Goal: Task Accomplishment & Management: Use online tool/utility

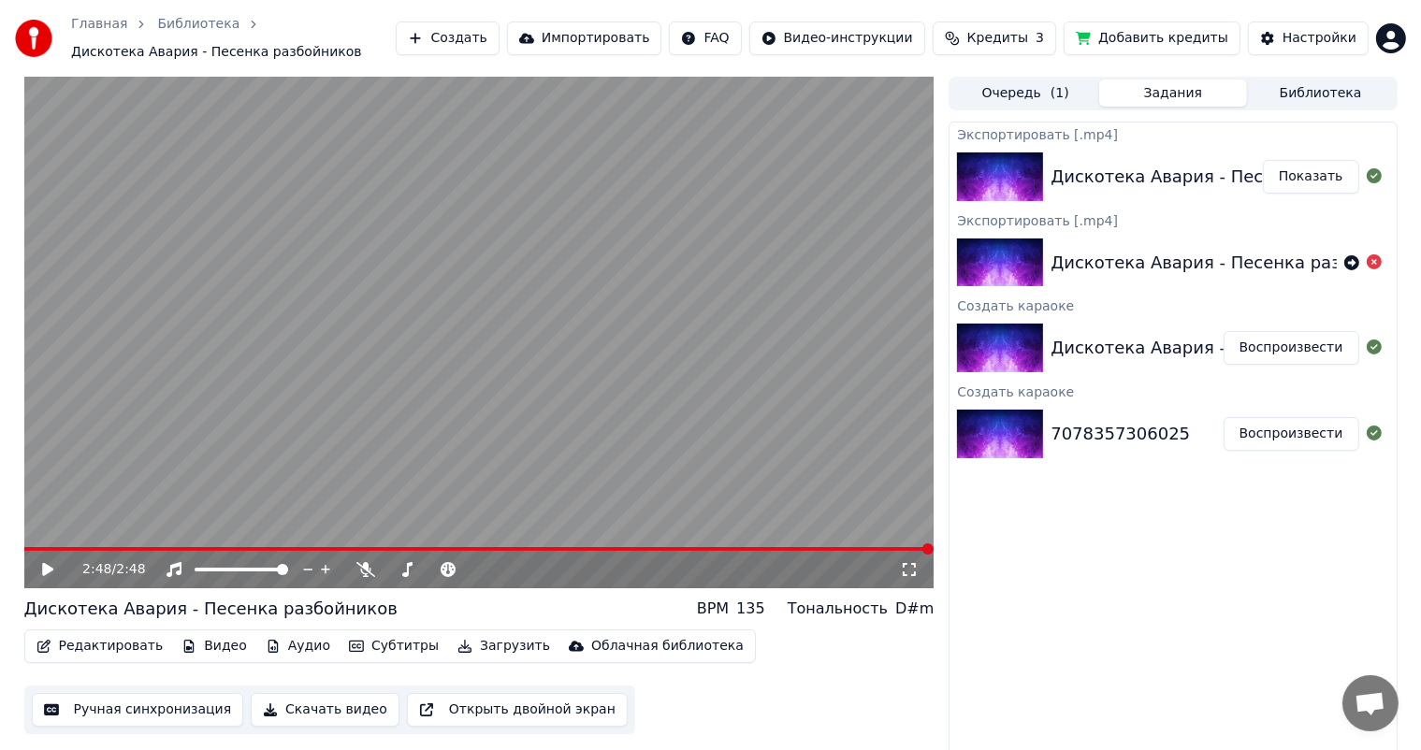
click at [1316, 184] on button "Показать" at bounding box center [1311, 177] width 96 height 34
click at [51, 565] on icon at bounding box center [61, 569] width 44 height 15
click at [448, 551] on span at bounding box center [445, 549] width 11 height 11
click at [526, 549] on span at bounding box center [479, 549] width 910 height 4
click at [584, 554] on div "1:33 / 2:48" at bounding box center [479, 569] width 910 height 37
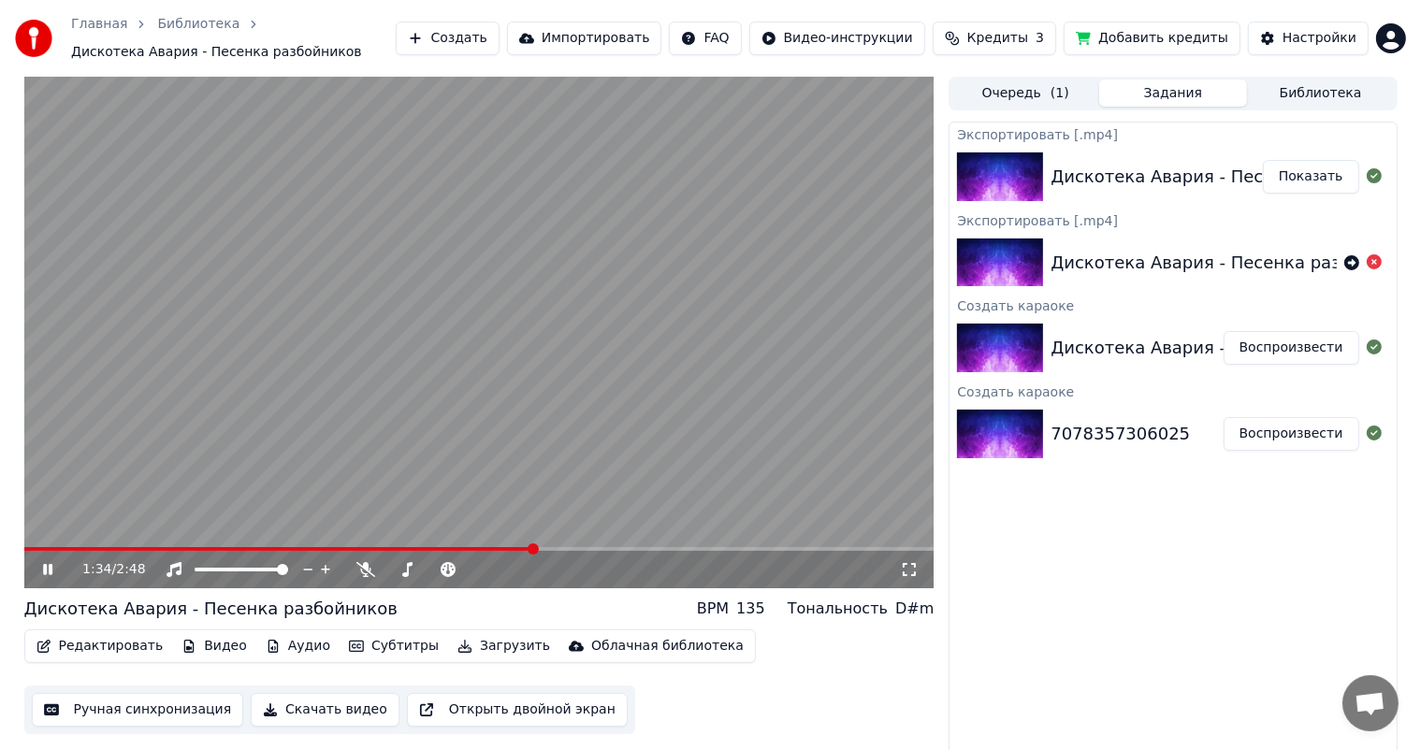
click at [637, 540] on video at bounding box center [479, 333] width 910 height 512
click at [639, 549] on span at bounding box center [479, 549] width 910 height 4
click at [53, 558] on div "1:54 / 2:48" at bounding box center [479, 569] width 910 height 37
click at [44, 562] on icon at bounding box center [61, 569] width 44 height 15
click at [673, 543] on video at bounding box center [479, 333] width 910 height 512
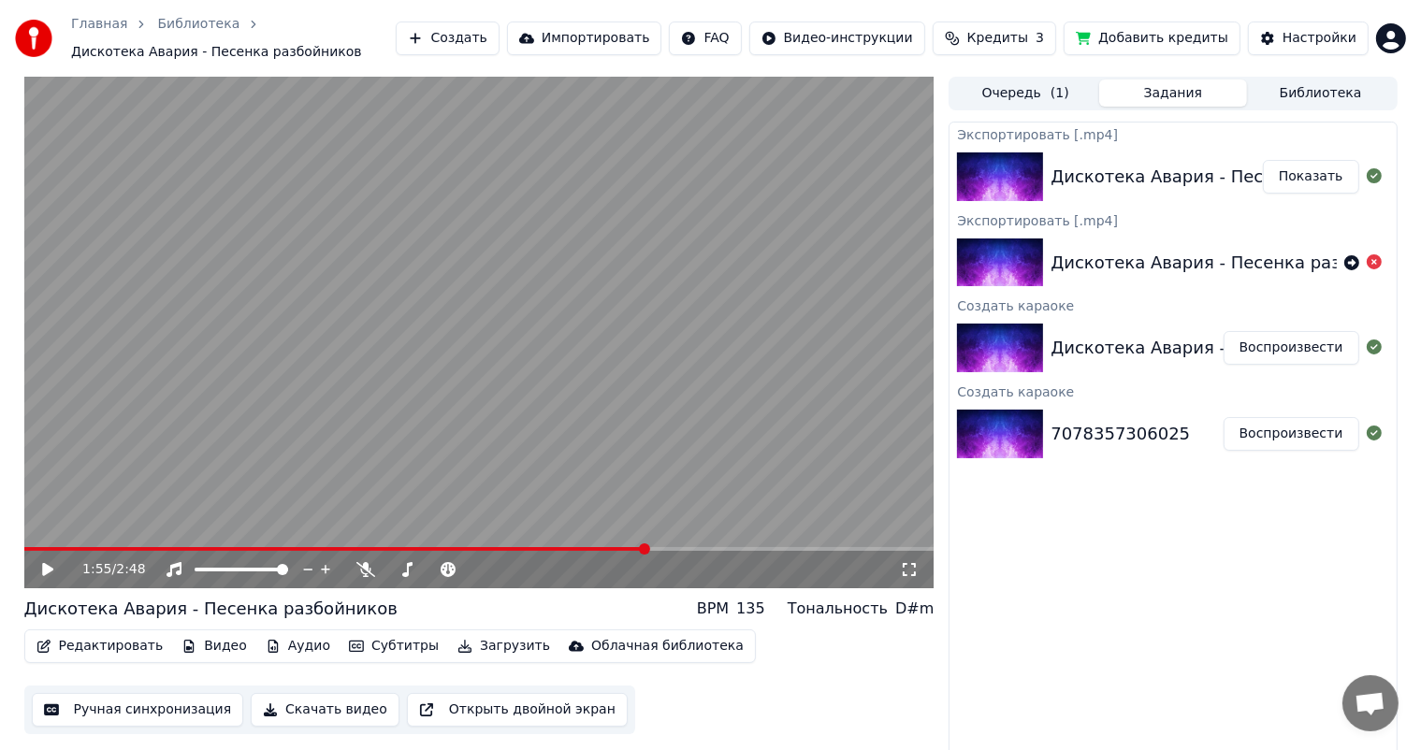
click at [707, 546] on video at bounding box center [479, 333] width 910 height 512
click at [684, 546] on video at bounding box center [479, 333] width 910 height 512
click at [47, 571] on icon at bounding box center [47, 569] width 11 height 13
click at [689, 548] on span at bounding box center [479, 549] width 910 height 4
click at [751, 548] on span at bounding box center [479, 549] width 910 height 4
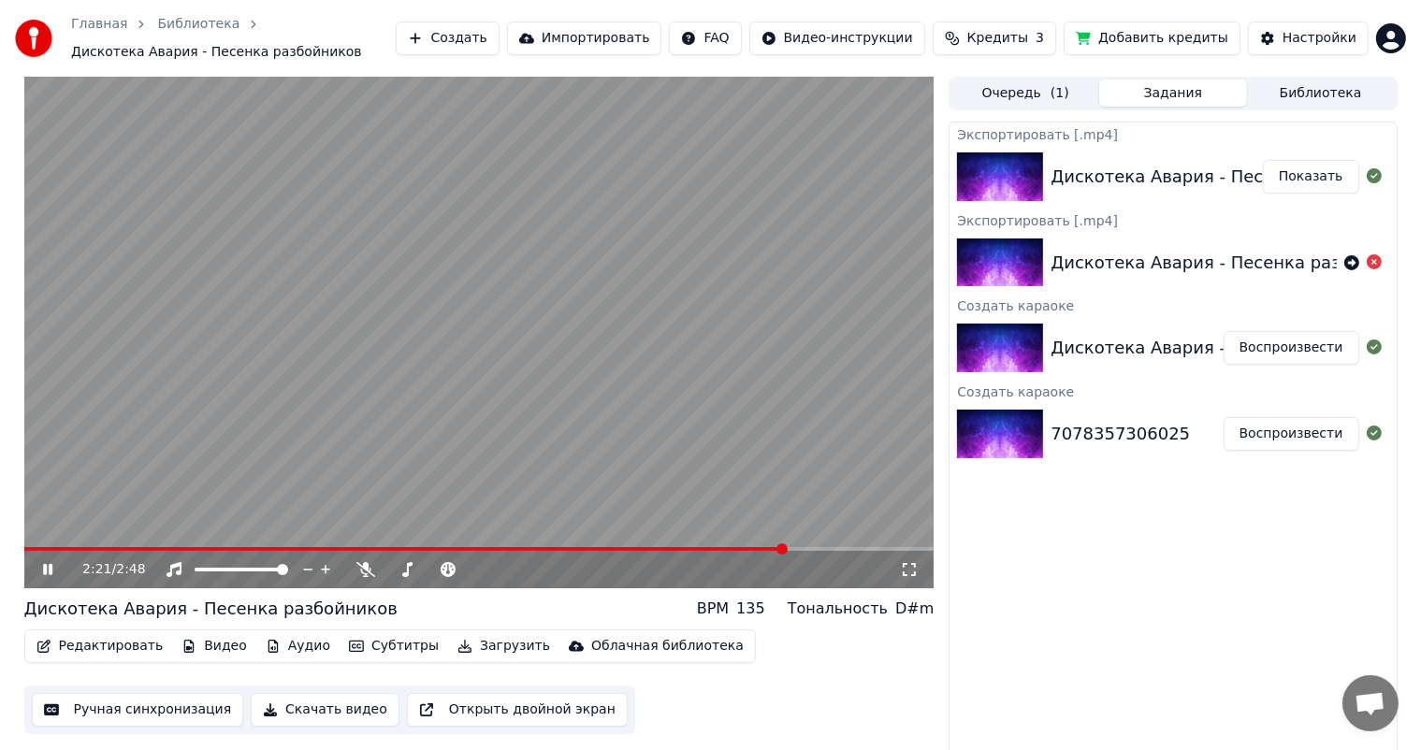
click at [820, 550] on span at bounding box center [479, 549] width 910 height 4
click at [853, 549] on span at bounding box center [479, 549] width 910 height 4
click at [880, 551] on div "2:34 / 2:48" at bounding box center [479, 569] width 910 height 37
click at [915, 552] on div "2:35 / 2:48" at bounding box center [479, 569] width 910 height 37
click at [913, 548] on span at bounding box center [479, 549] width 910 height 4
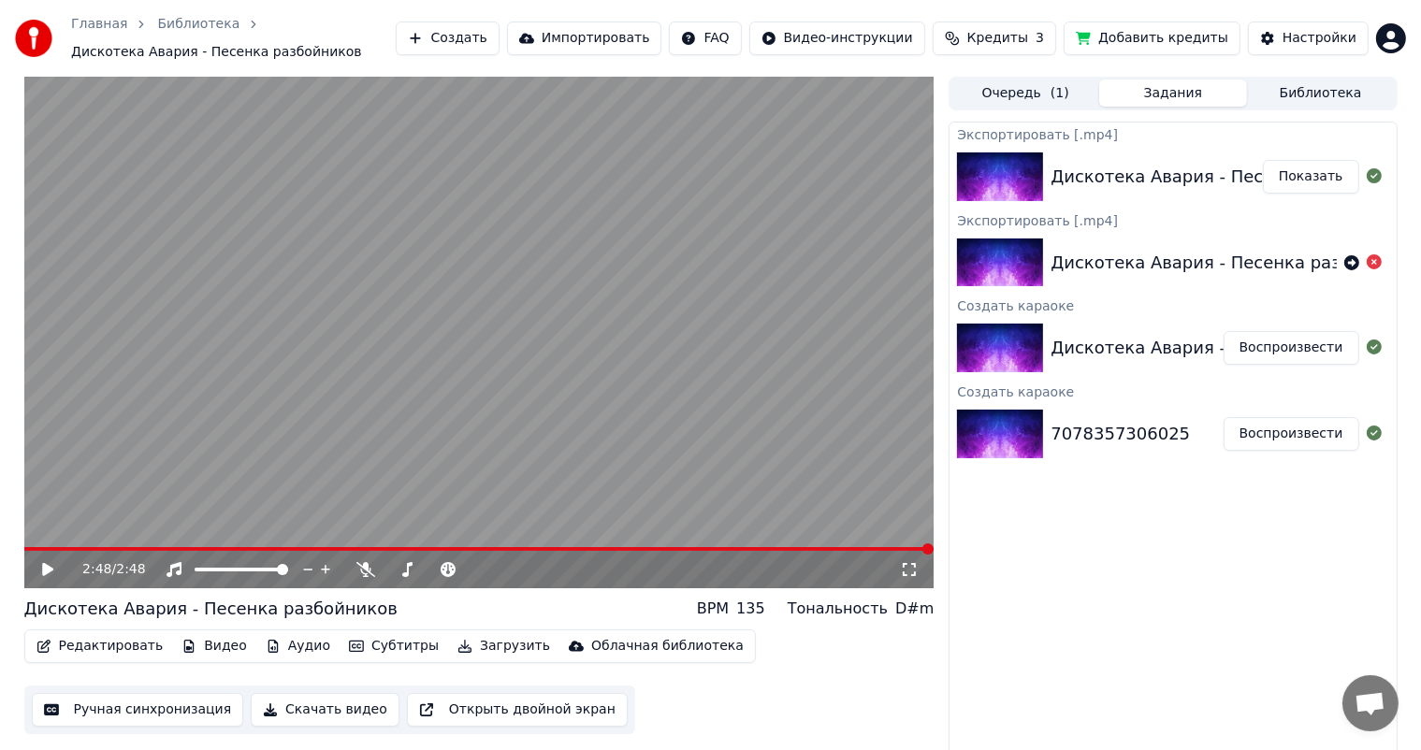
click at [117, 647] on button "Редактировать" at bounding box center [100, 646] width 142 height 26
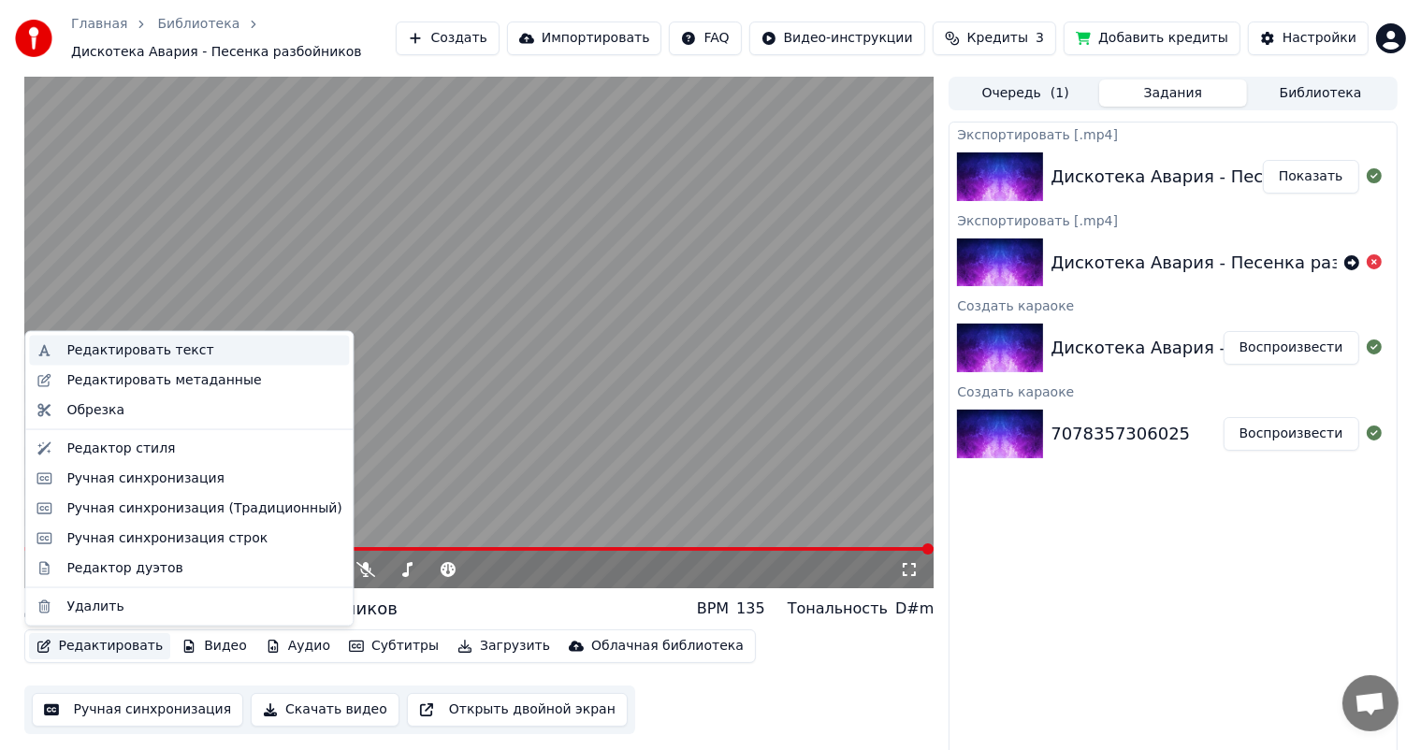
click at [112, 354] on div "Редактировать текст" at bounding box center [139, 350] width 147 height 19
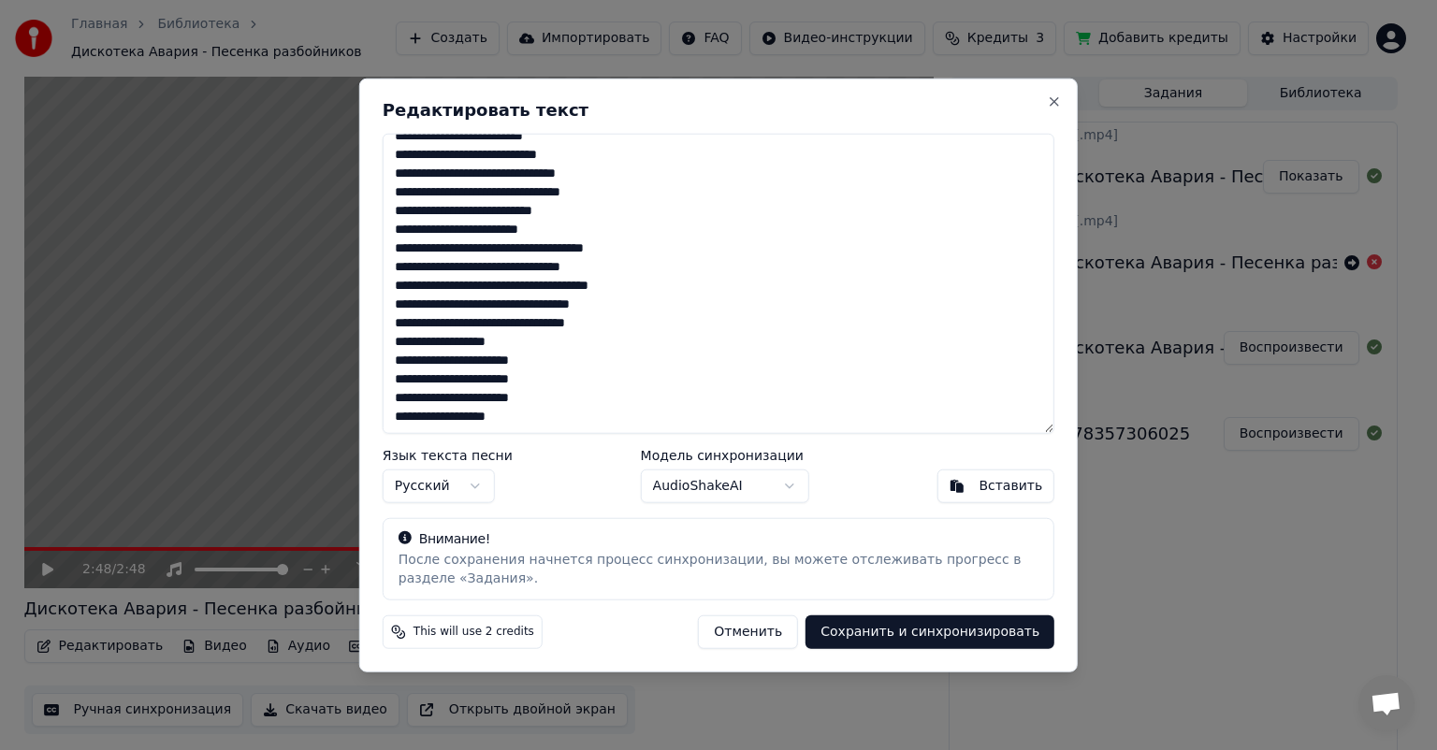
scroll to position [202, 0]
click at [1052, 104] on button "Close" at bounding box center [1054, 101] width 15 height 15
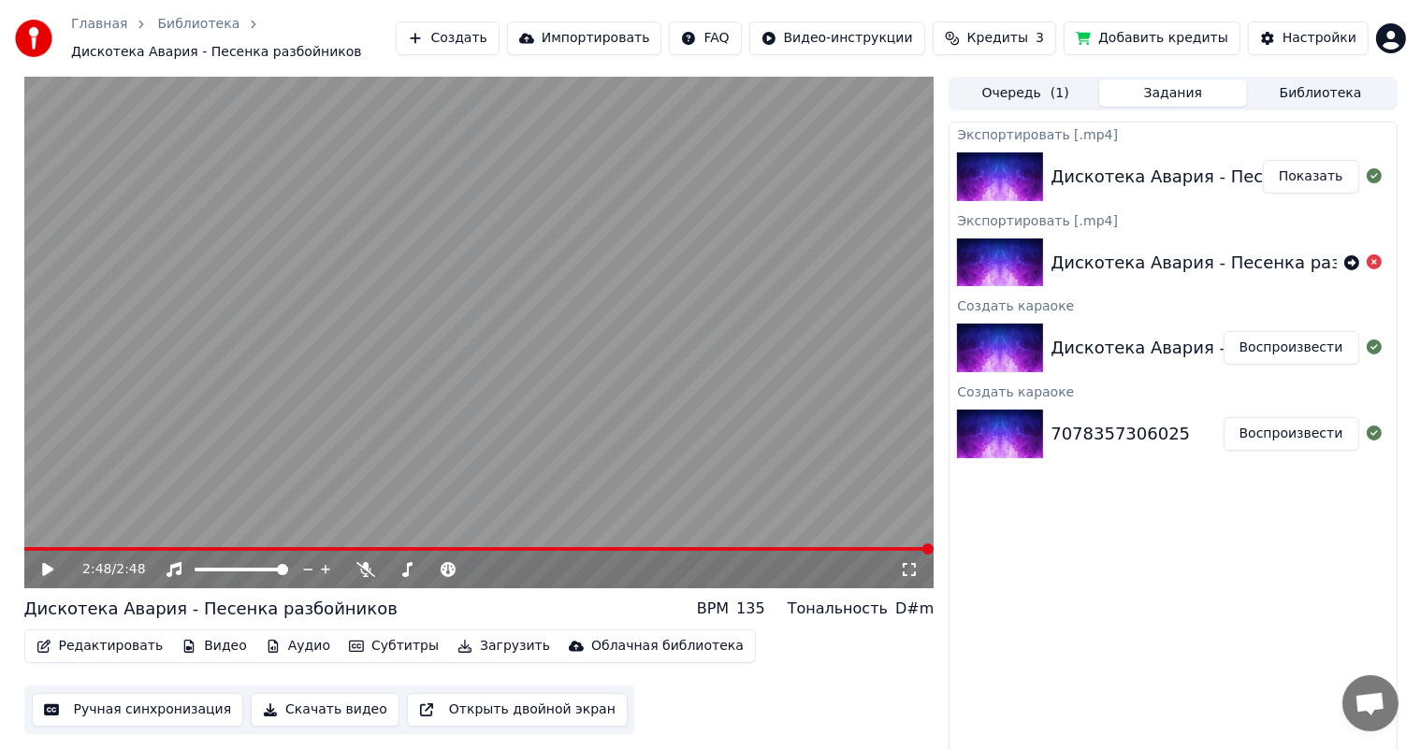
click at [70, 632] on div "Редактировать Видео Аудио Субтитры Загрузить Облачная библиотека" at bounding box center [390, 647] width 732 height 34
click at [79, 642] on button "Редактировать" at bounding box center [100, 646] width 142 height 26
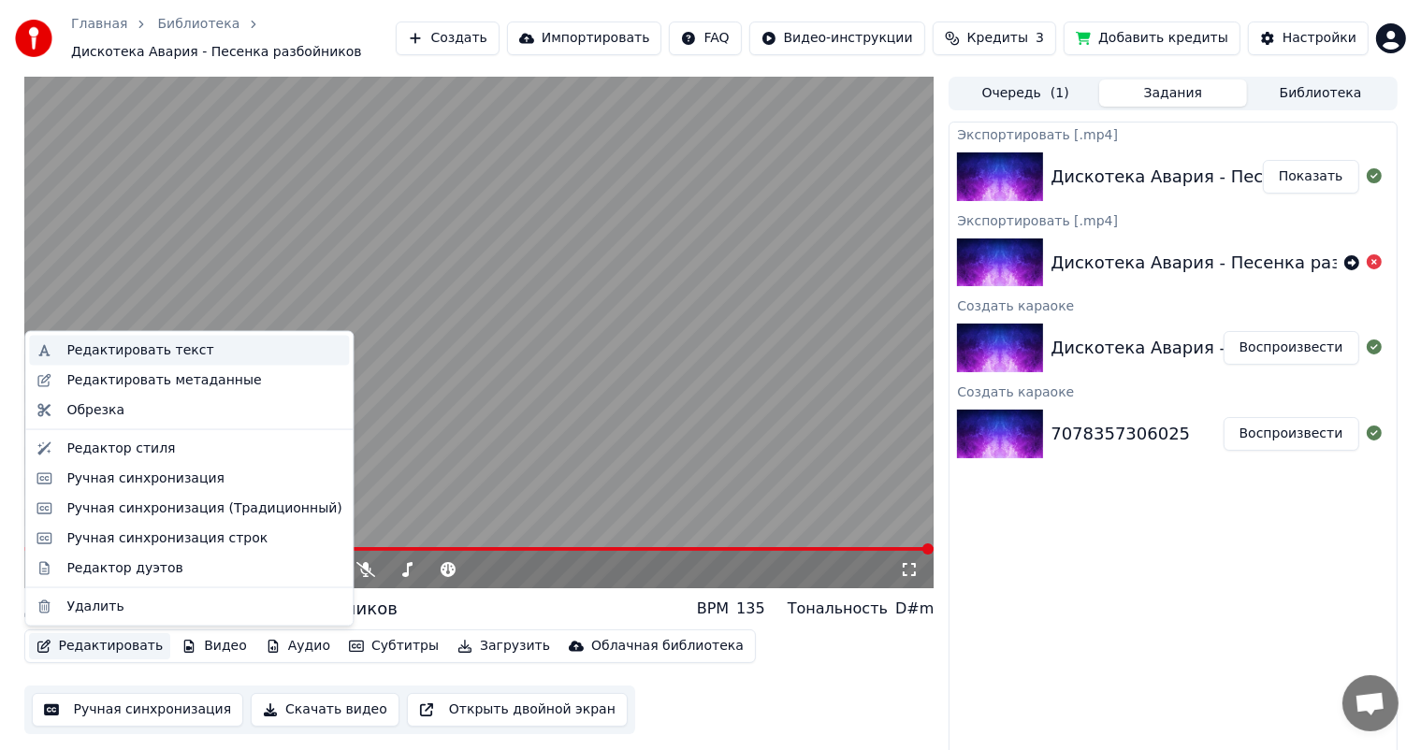
click at [100, 337] on div "Редактировать текст" at bounding box center [189, 351] width 320 height 30
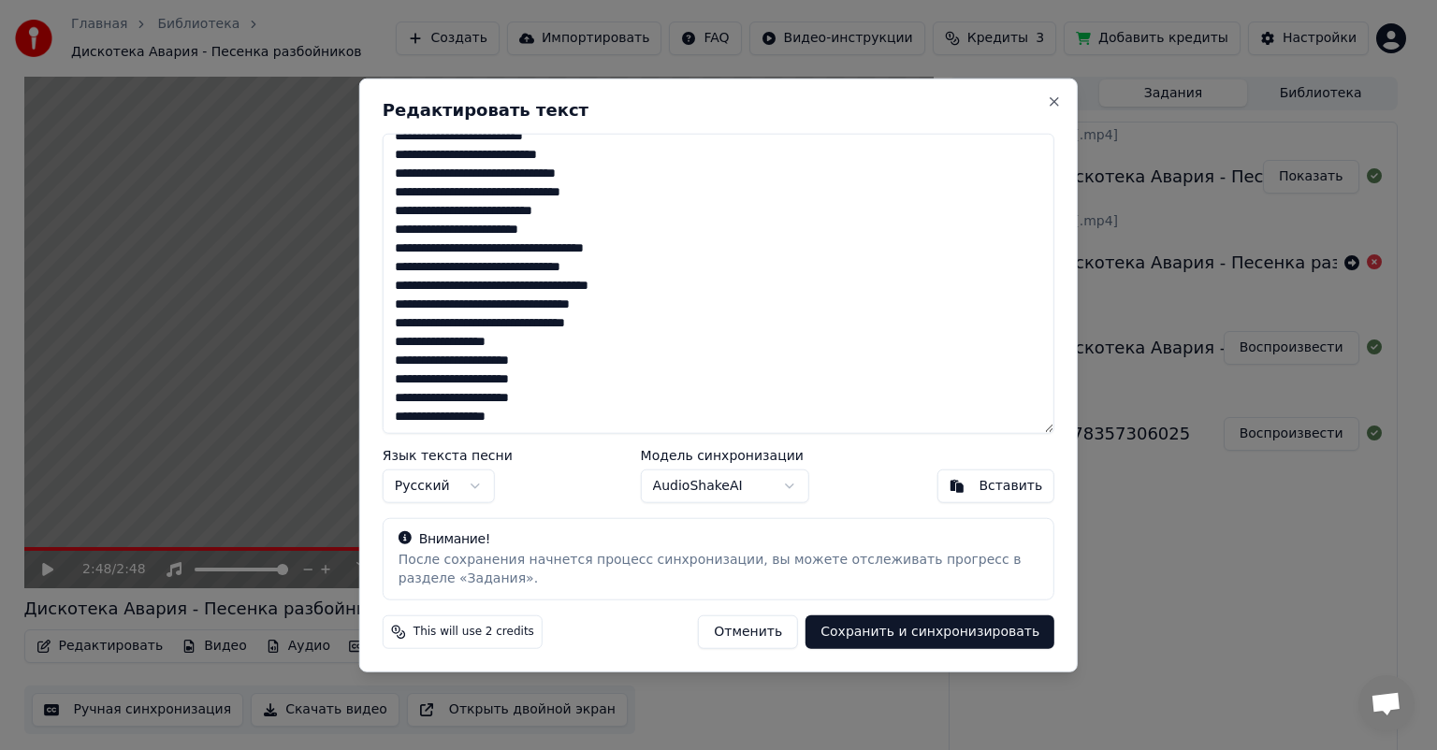
drag, startPoint x: 395, startPoint y: 159, endPoint x: 659, endPoint y: 490, distance: 423.4
click at [667, 494] on div "**********" at bounding box center [718, 376] width 718 height 594
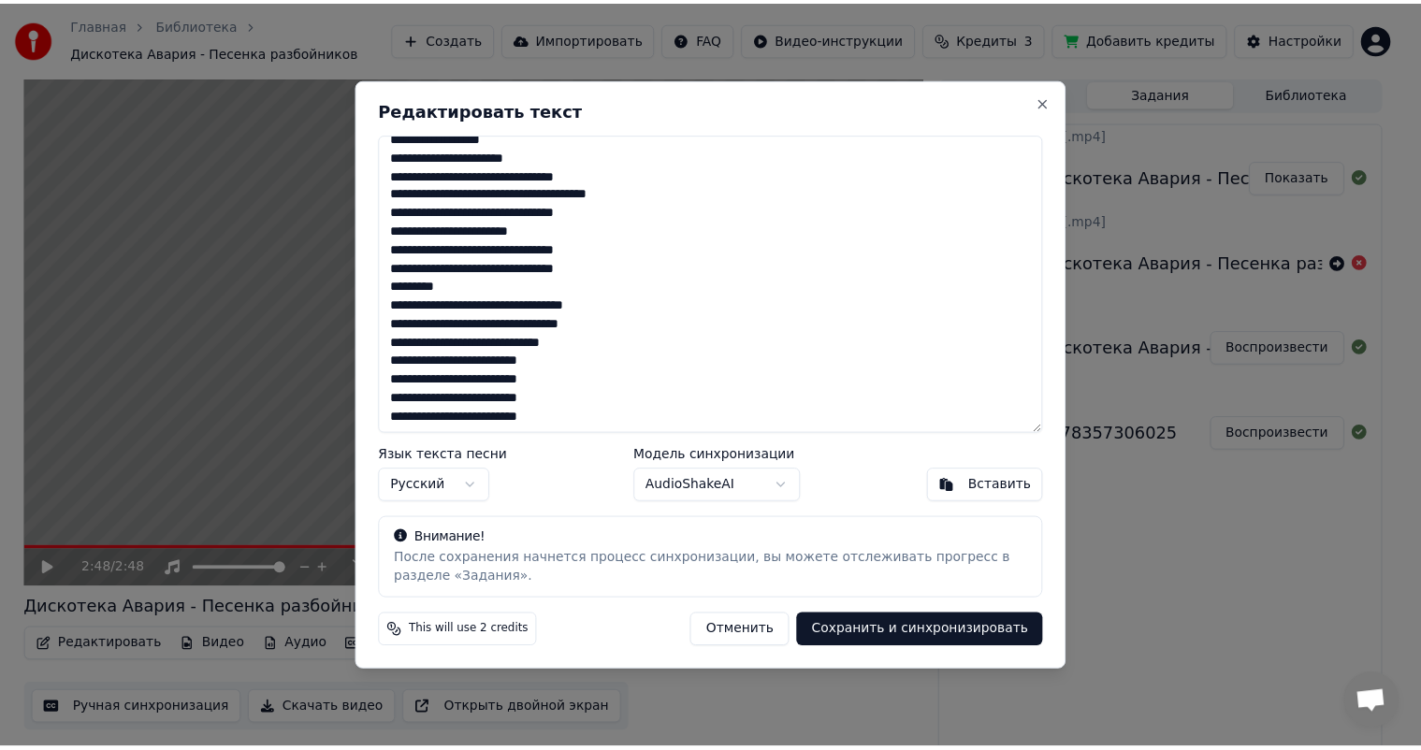
scroll to position [576, 0]
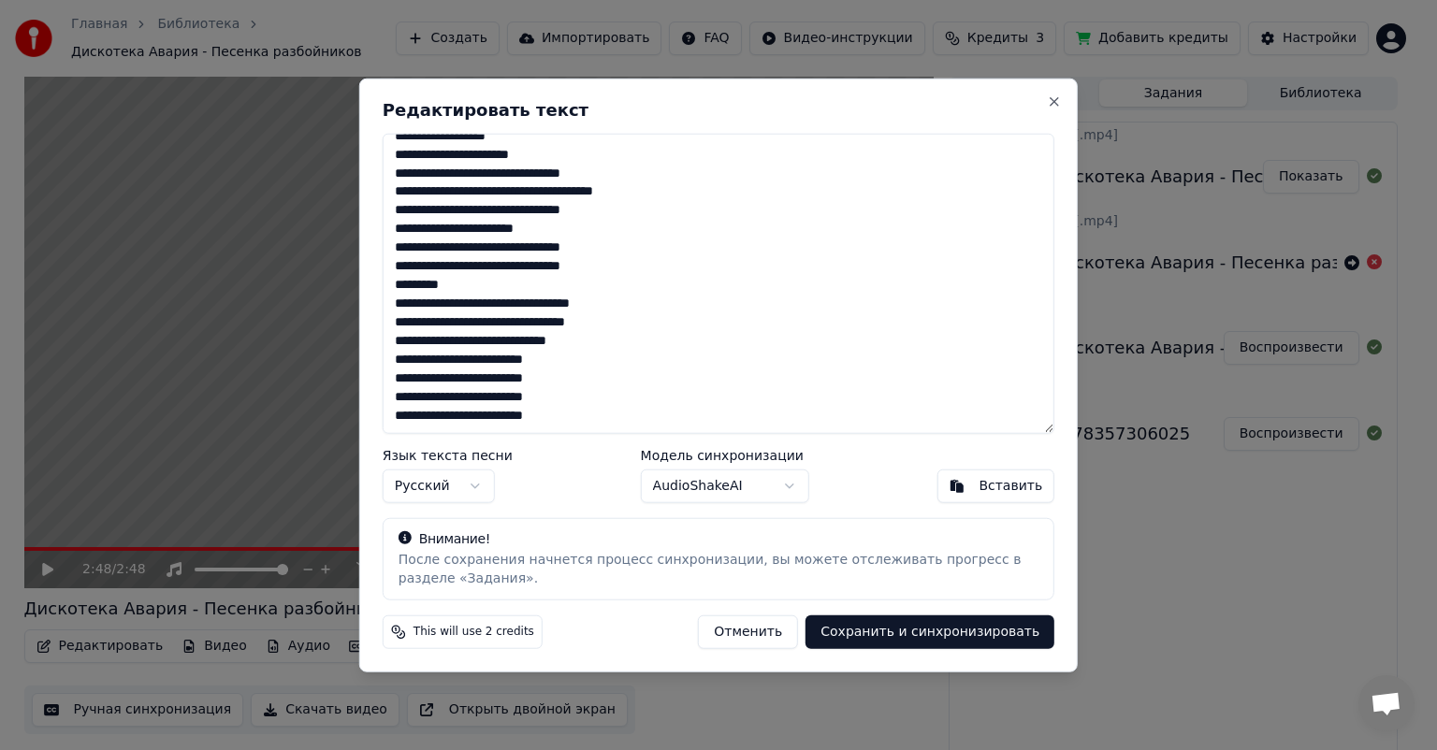
type textarea "**********"
click at [877, 633] on button "Сохранить и синхронизировать" at bounding box center [929, 632] width 249 height 34
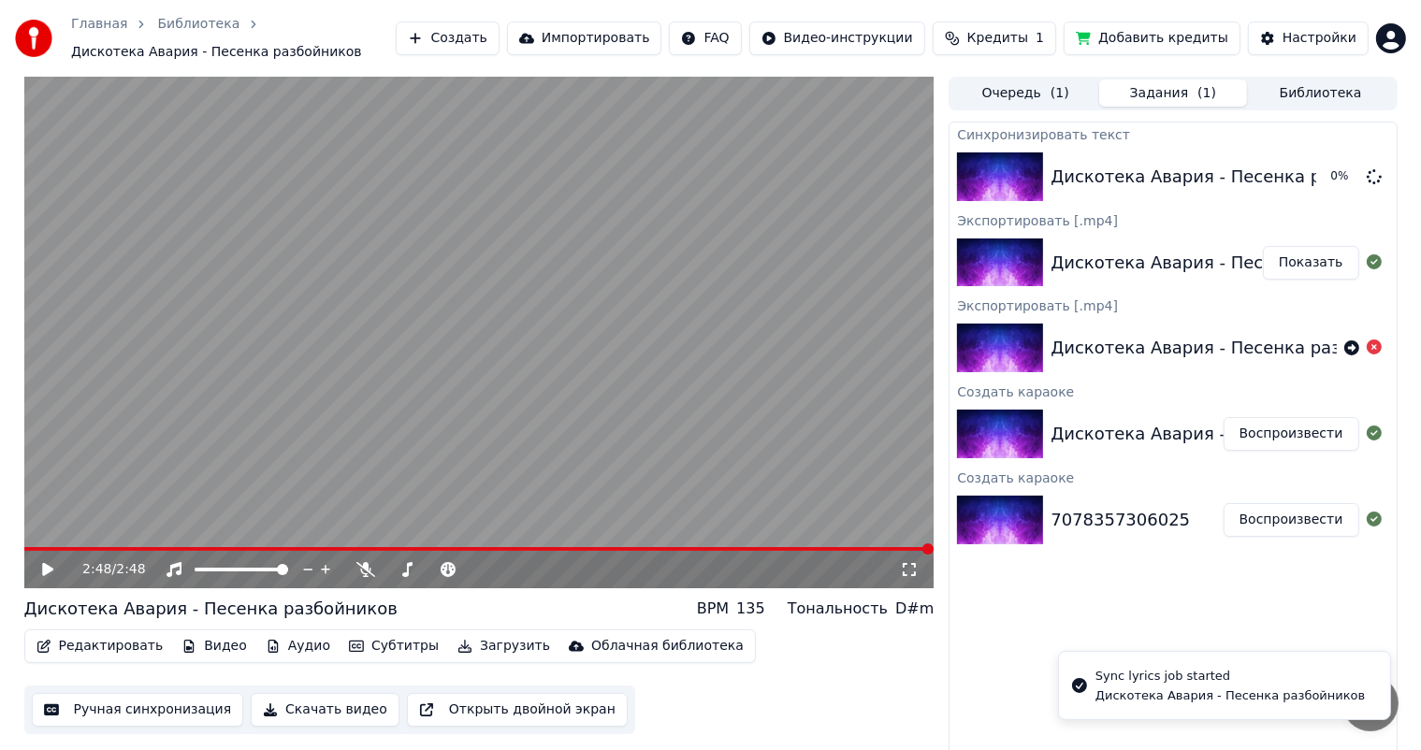
click at [46, 564] on icon at bounding box center [61, 569] width 44 height 15
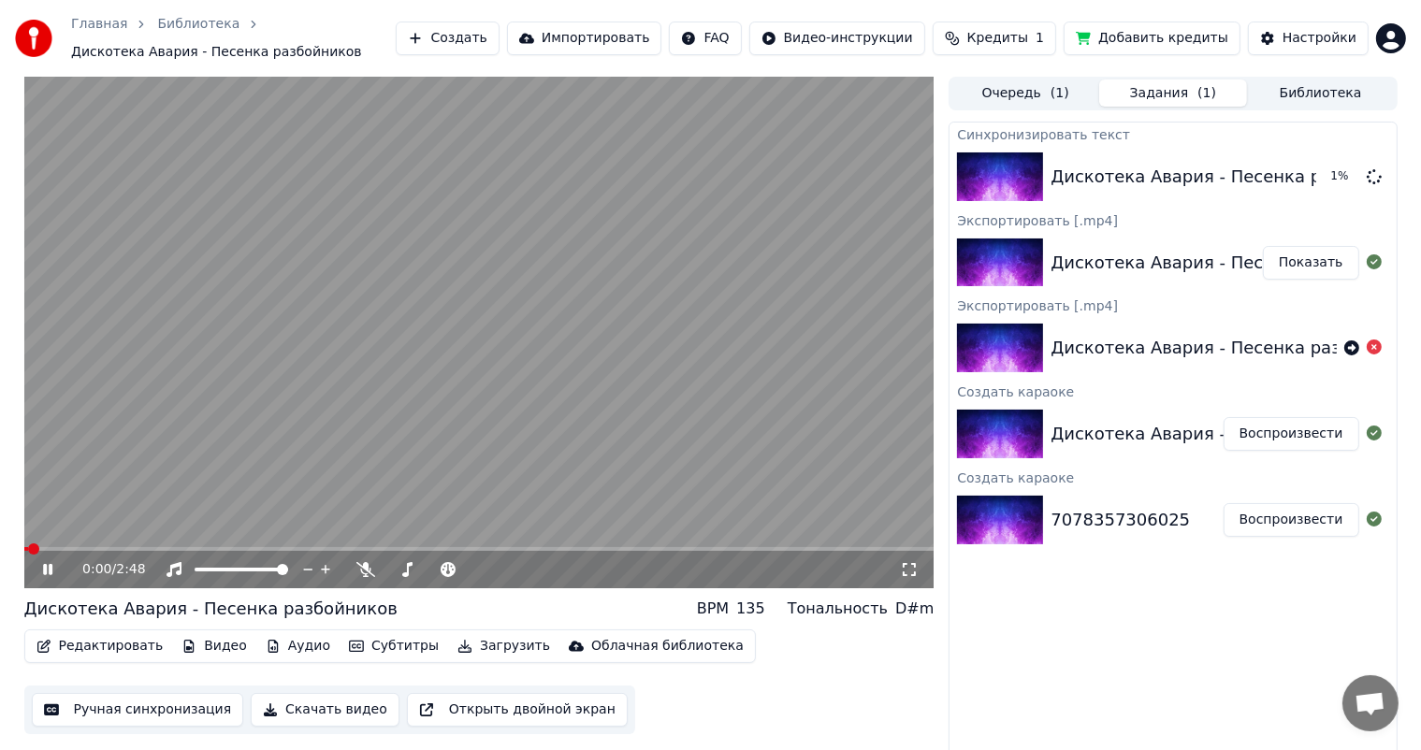
click at [114, 545] on video at bounding box center [479, 333] width 910 height 512
click at [50, 569] on icon at bounding box center [47, 569] width 11 height 13
click at [101, 550] on span at bounding box center [479, 549] width 910 height 4
click at [90, 650] on button "Редактировать" at bounding box center [100, 646] width 142 height 26
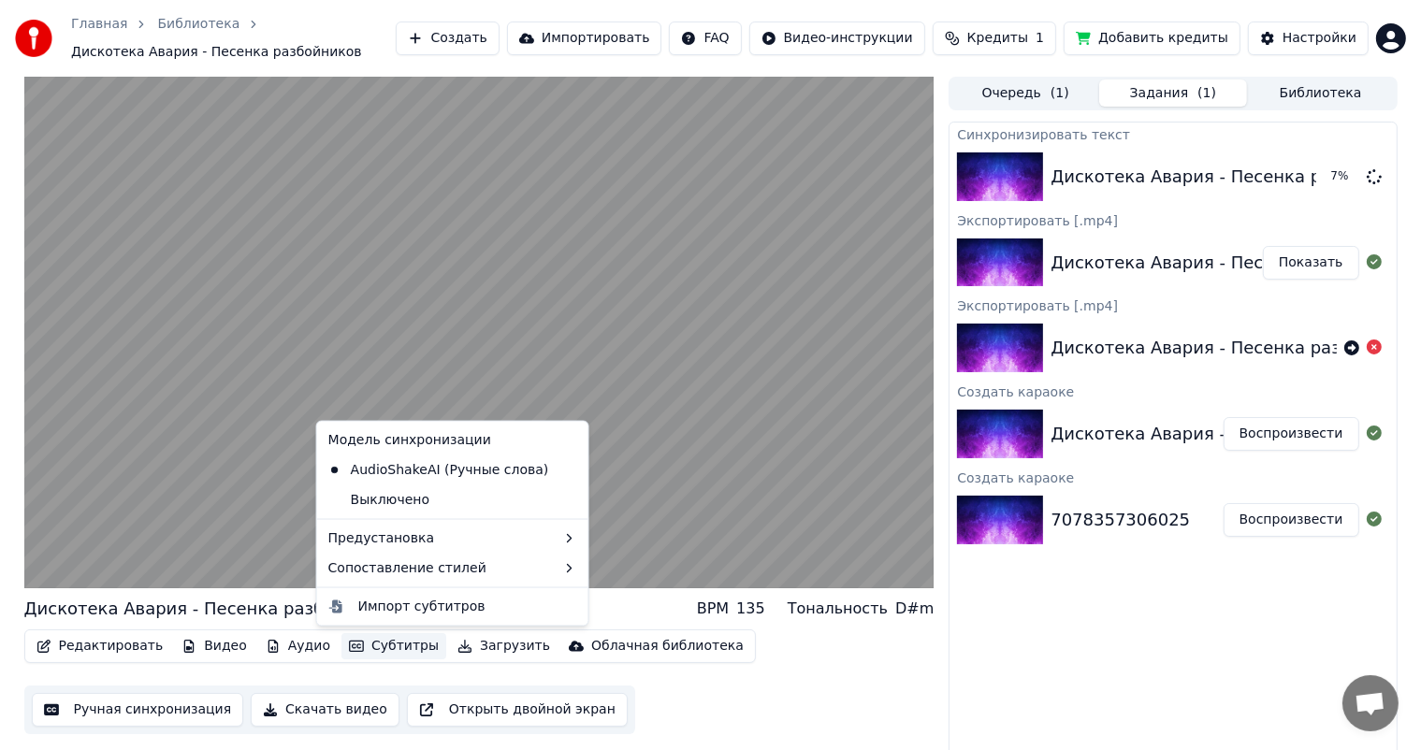
click at [799, 693] on div "Редактировать Видео Аудио Субтитры Загрузить Облачная библиотека Ручная синхрон…" at bounding box center [479, 682] width 910 height 105
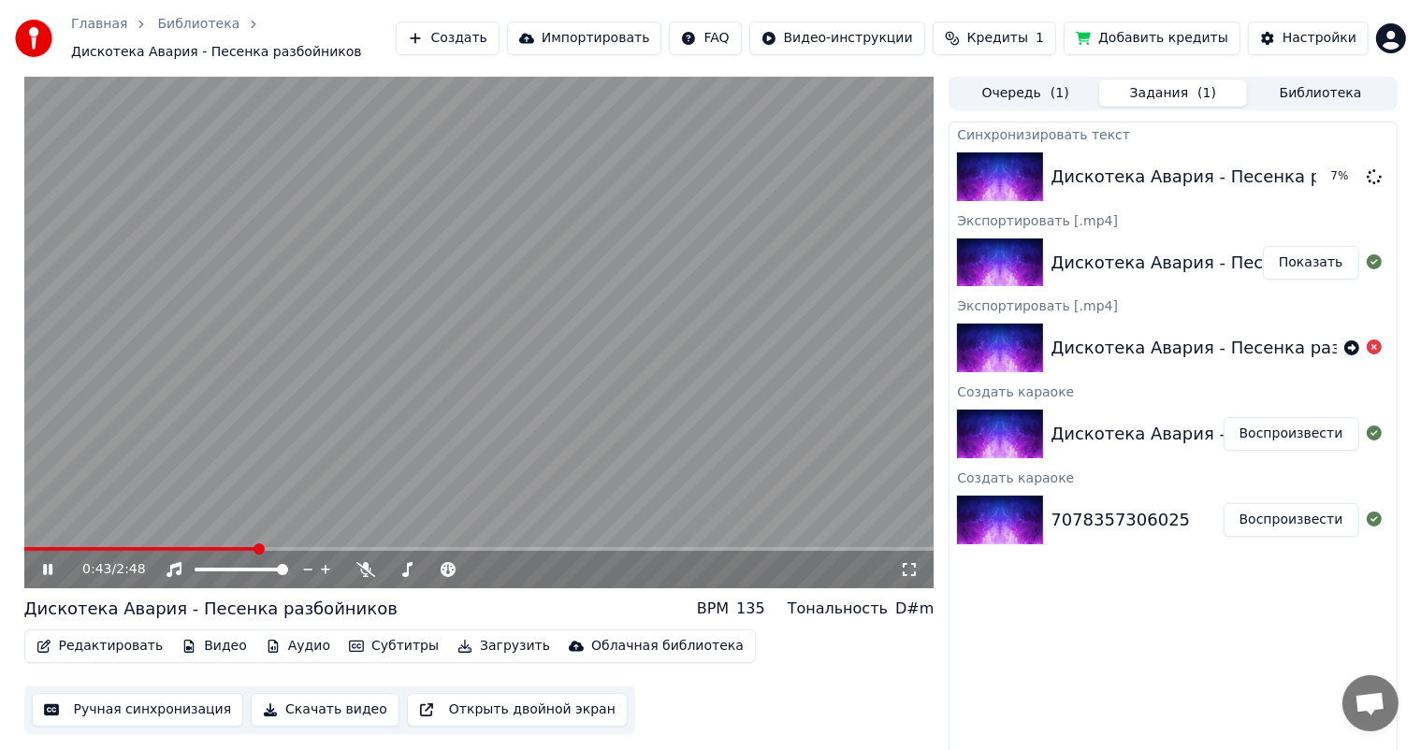
click at [257, 548] on span at bounding box center [479, 549] width 910 height 4
click at [311, 549] on span at bounding box center [479, 549] width 910 height 4
click at [369, 545] on video at bounding box center [479, 333] width 910 height 512
click at [41, 565] on icon at bounding box center [61, 569] width 44 height 15
click at [441, 549] on span at bounding box center [479, 549] width 910 height 4
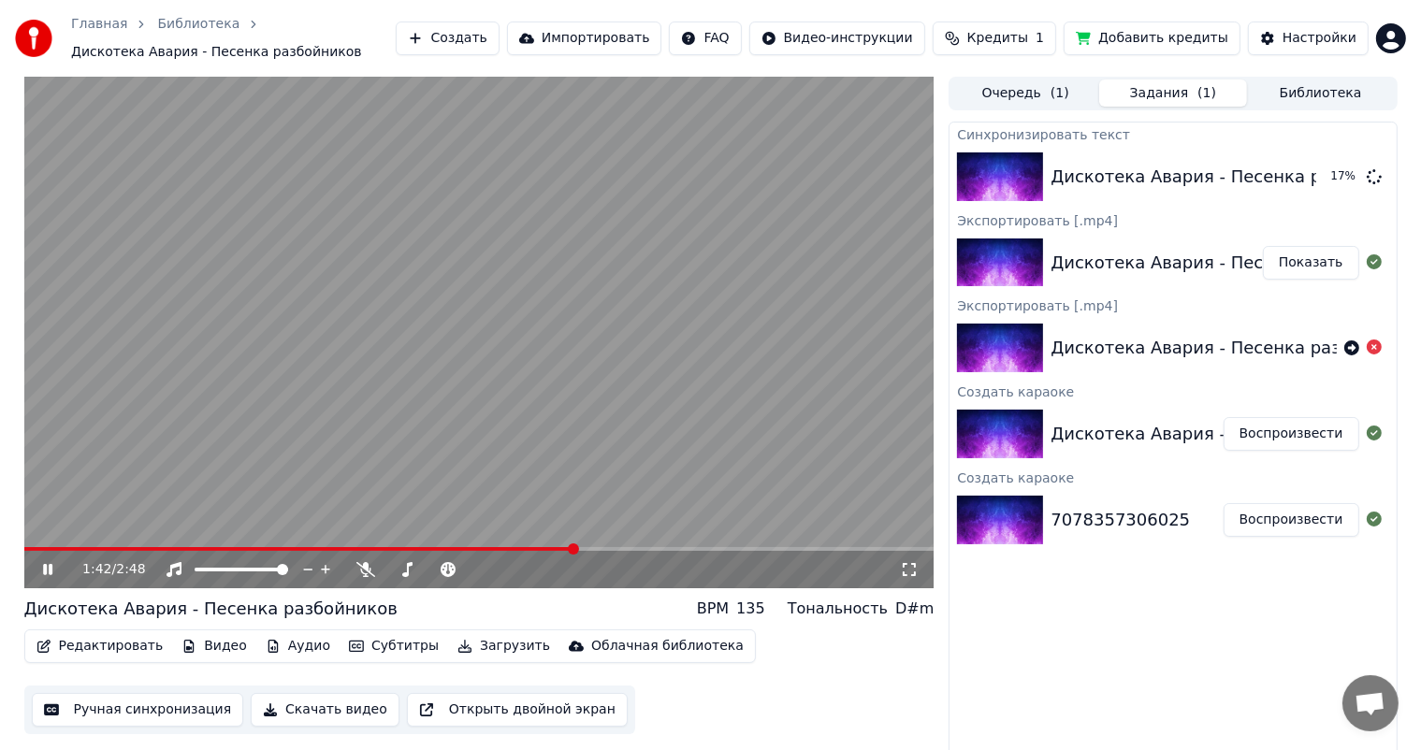
click at [575, 547] on span at bounding box center [479, 549] width 910 height 4
click at [608, 547] on span at bounding box center [479, 549] width 910 height 4
click at [642, 547] on span at bounding box center [479, 549] width 910 height 4
click at [816, 548] on span at bounding box center [479, 549] width 910 height 4
click at [1376, 173] on icon at bounding box center [1374, 175] width 15 height 15
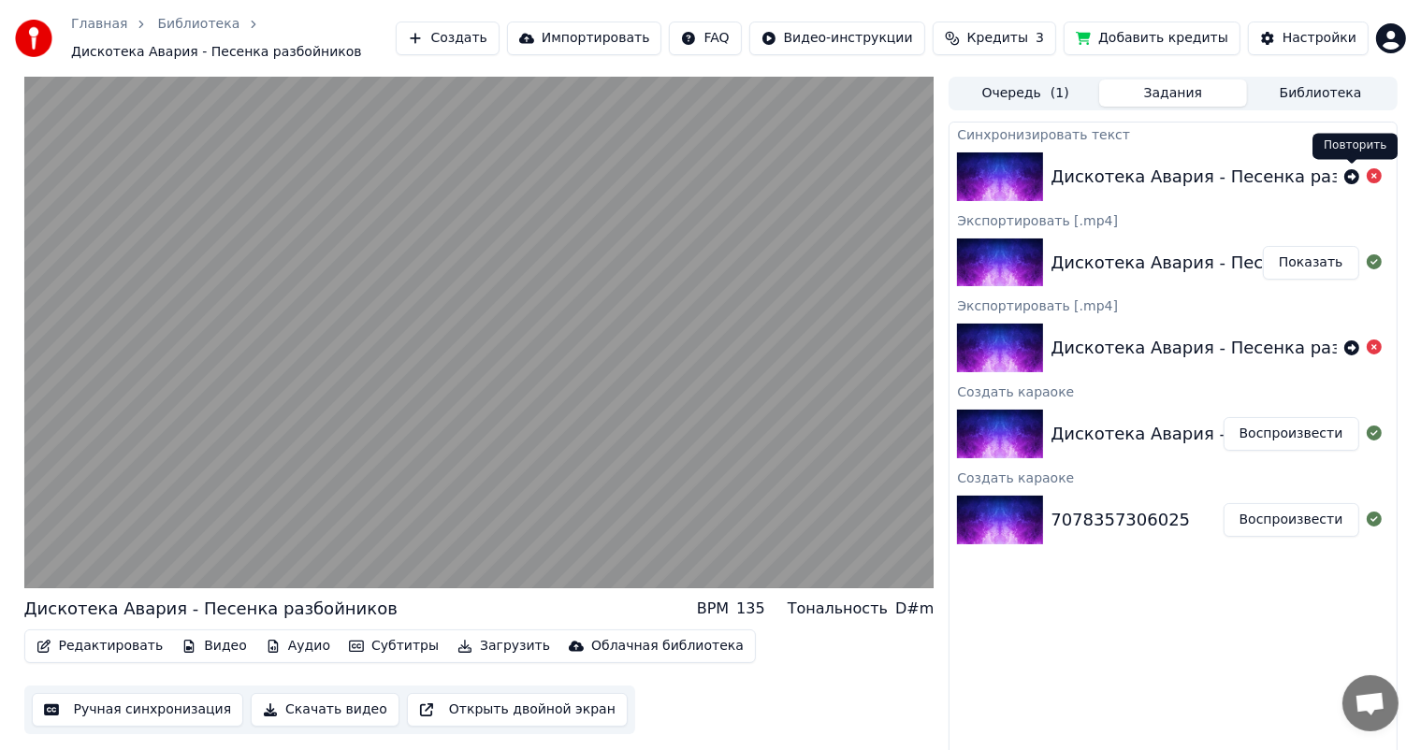
click at [1347, 170] on icon at bounding box center [1351, 176] width 15 height 15
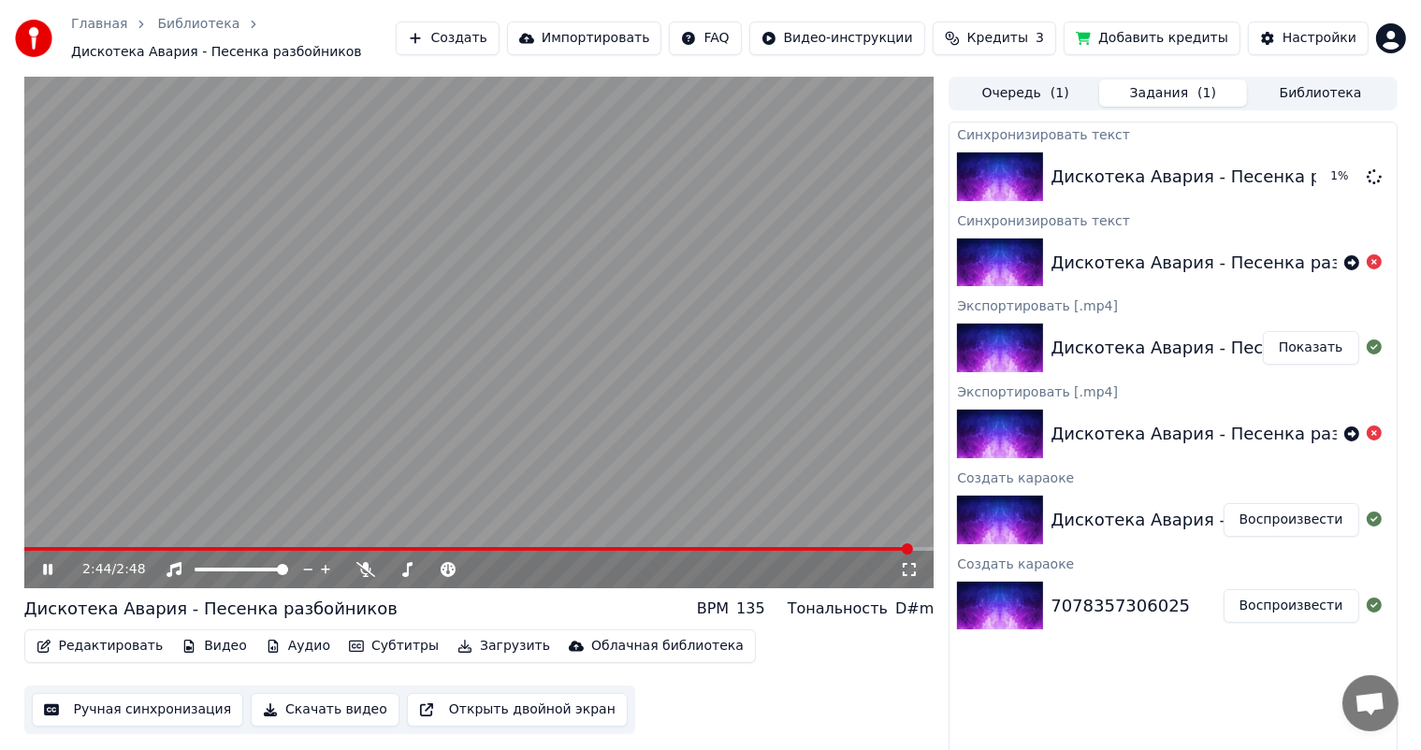
click at [44, 573] on icon at bounding box center [47, 569] width 9 height 11
click at [1293, 183] on button "Воспроизвести" at bounding box center [1292, 177] width 136 height 34
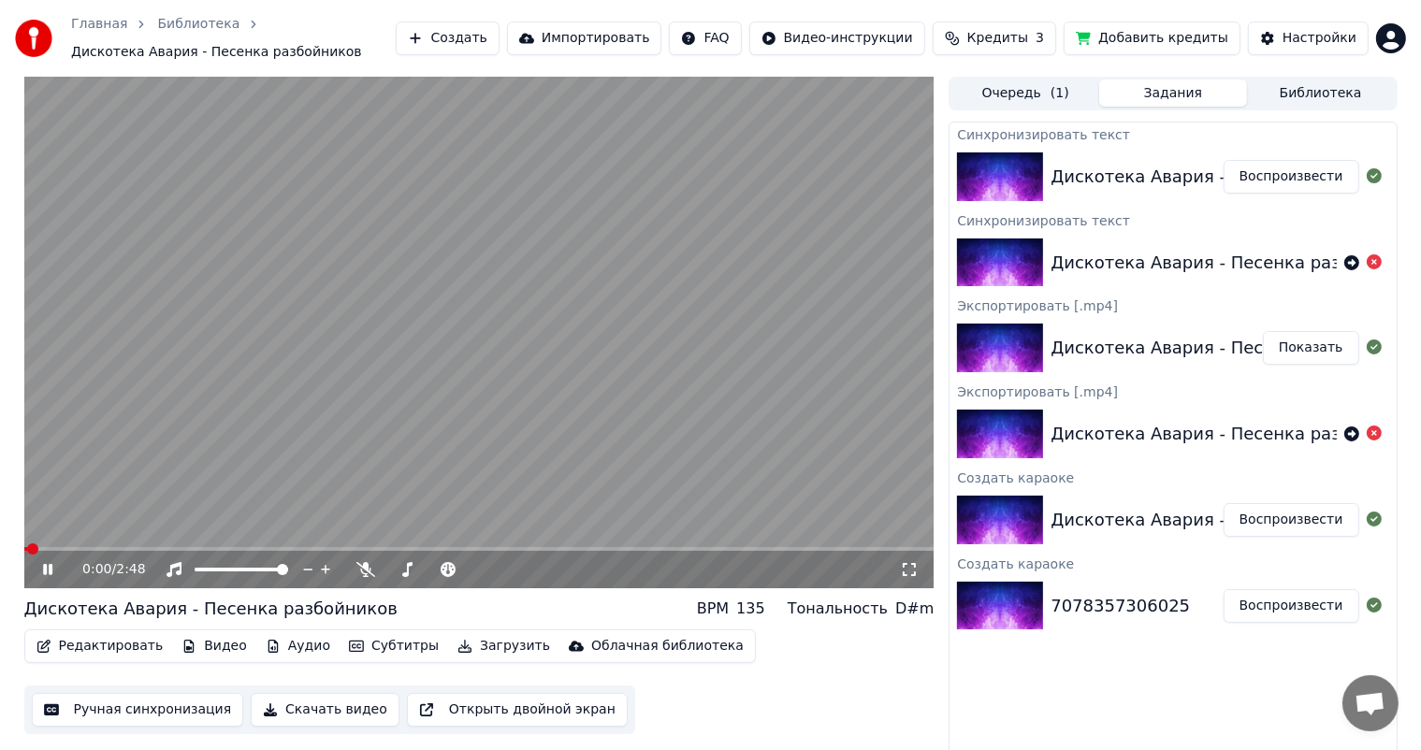
click at [111, 547] on span at bounding box center [479, 549] width 910 height 4
click at [515, 549] on span at bounding box center [479, 549] width 910 height 4
click at [559, 543] on video at bounding box center [479, 333] width 910 height 512
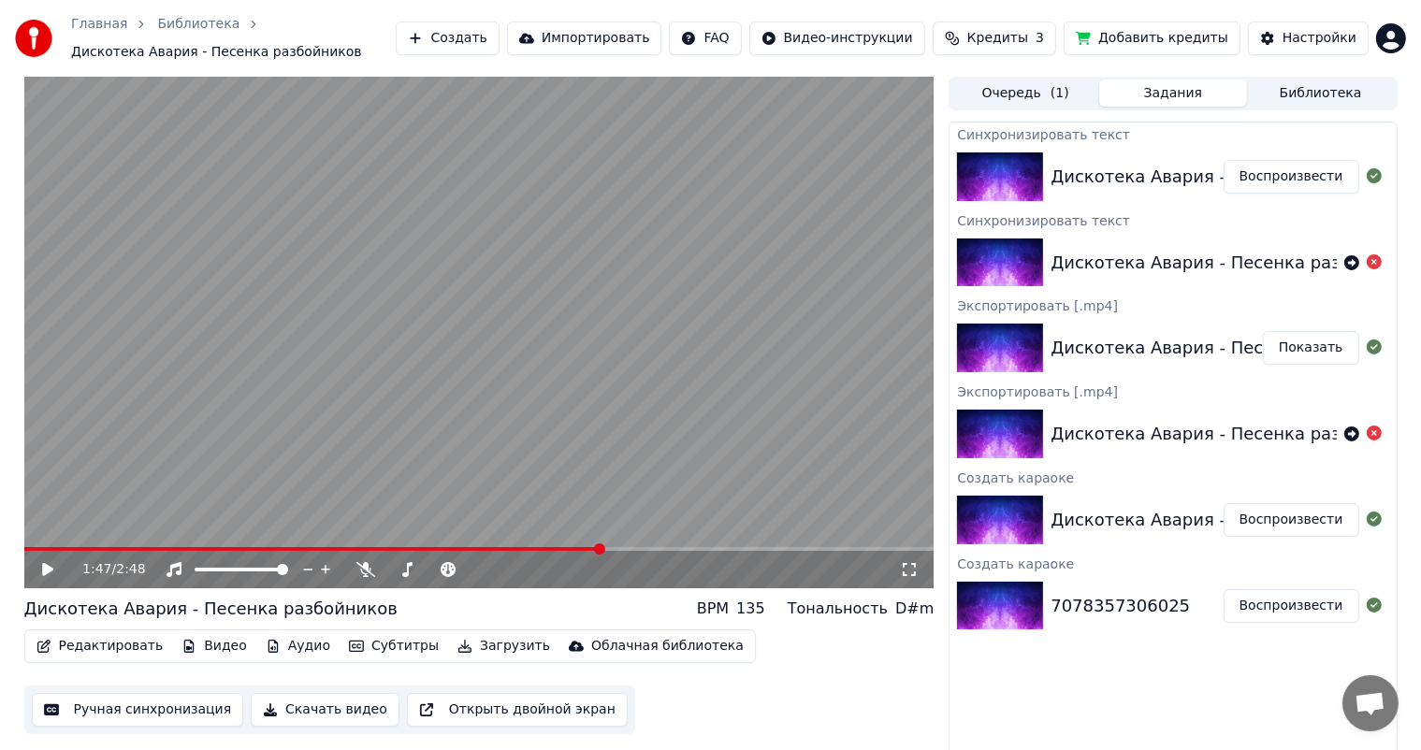
click at [601, 550] on span at bounding box center [479, 549] width 910 height 4
drag, startPoint x: 47, startPoint y: 572, endPoint x: 155, endPoint y: 561, distance: 109.0
click at [57, 567] on icon at bounding box center [61, 569] width 44 height 15
click at [686, 543] on video at bounding box center [479, 333] width 910 height 512
click at [44, 573] on icon at bounding box center [47, 569] width 11 height 13
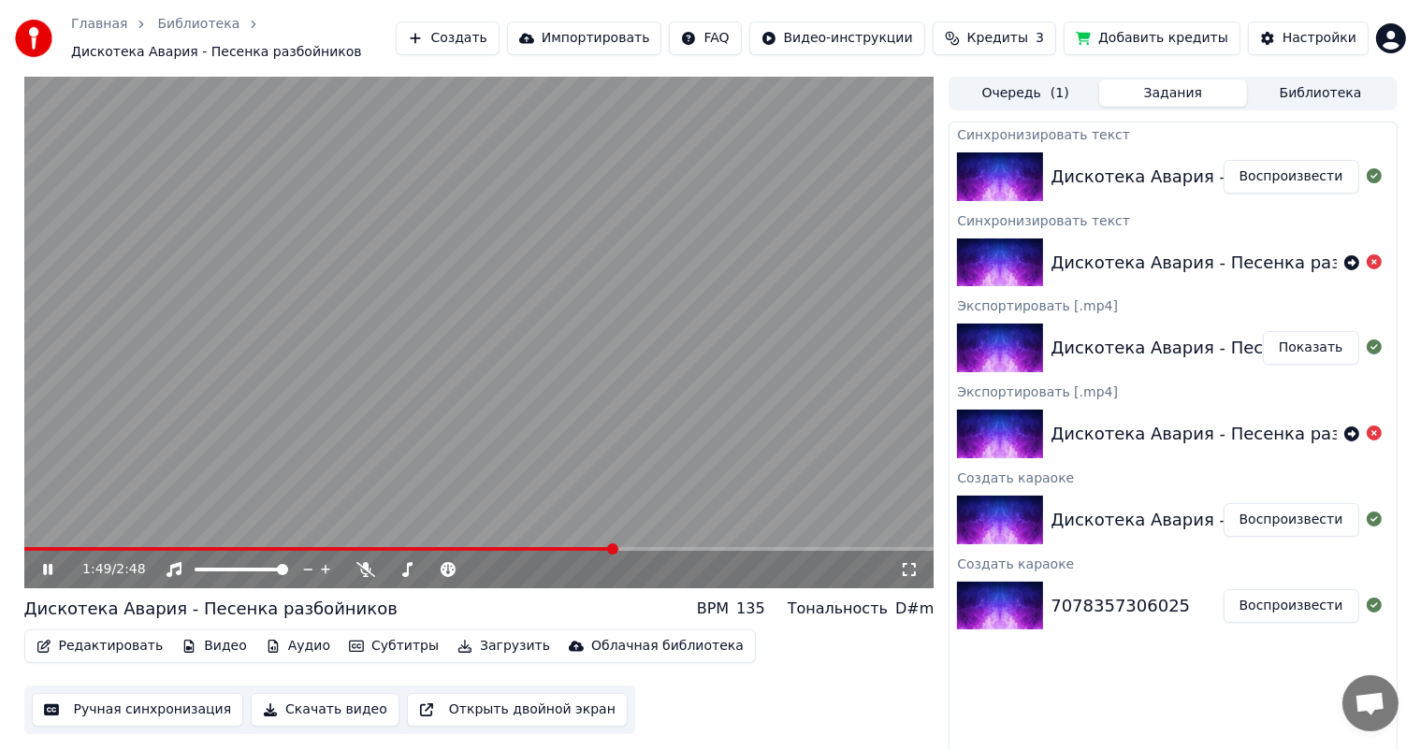
click at [647, 548] on span at bounding box center [479, 549] width 910 height 4
click at [102, 22] on link "Главная" at bounding box center [99, 24] width 56 height 19
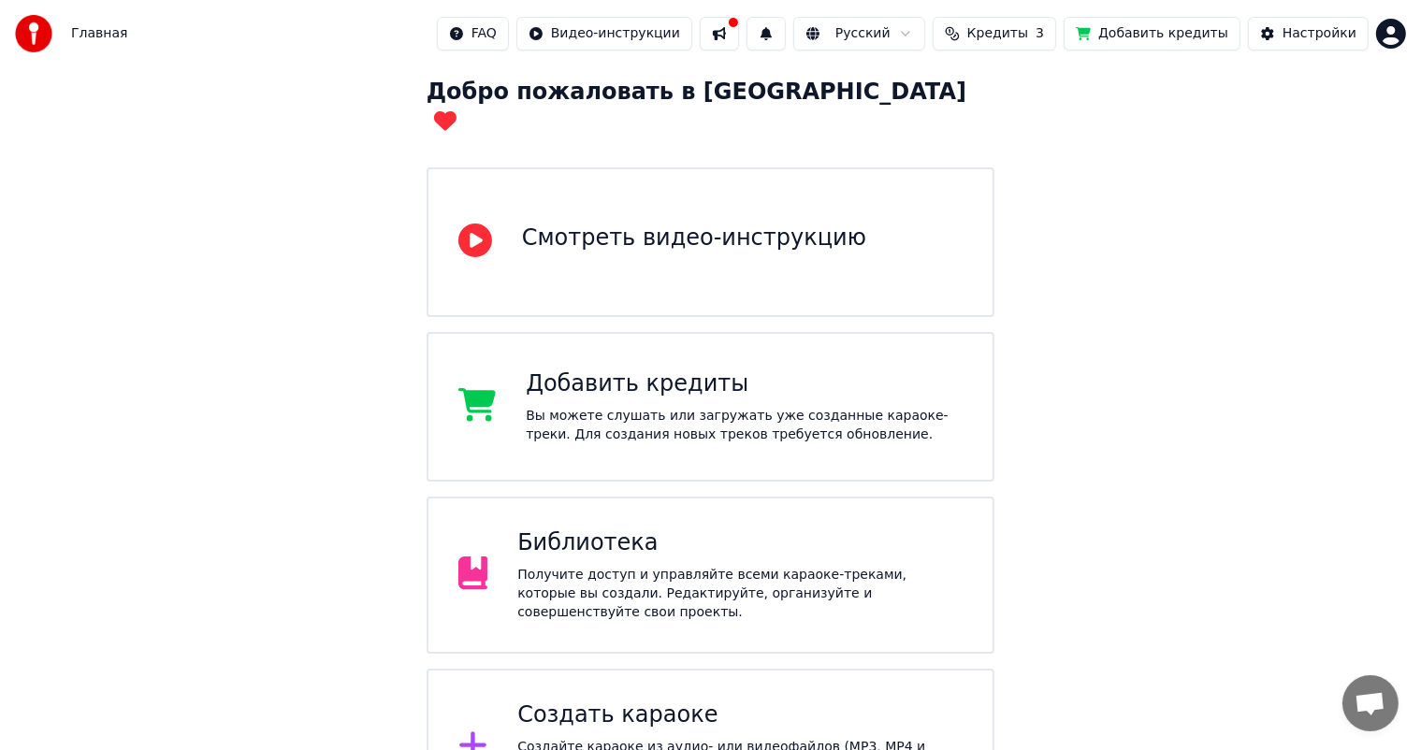
scroll to position [281, 0]
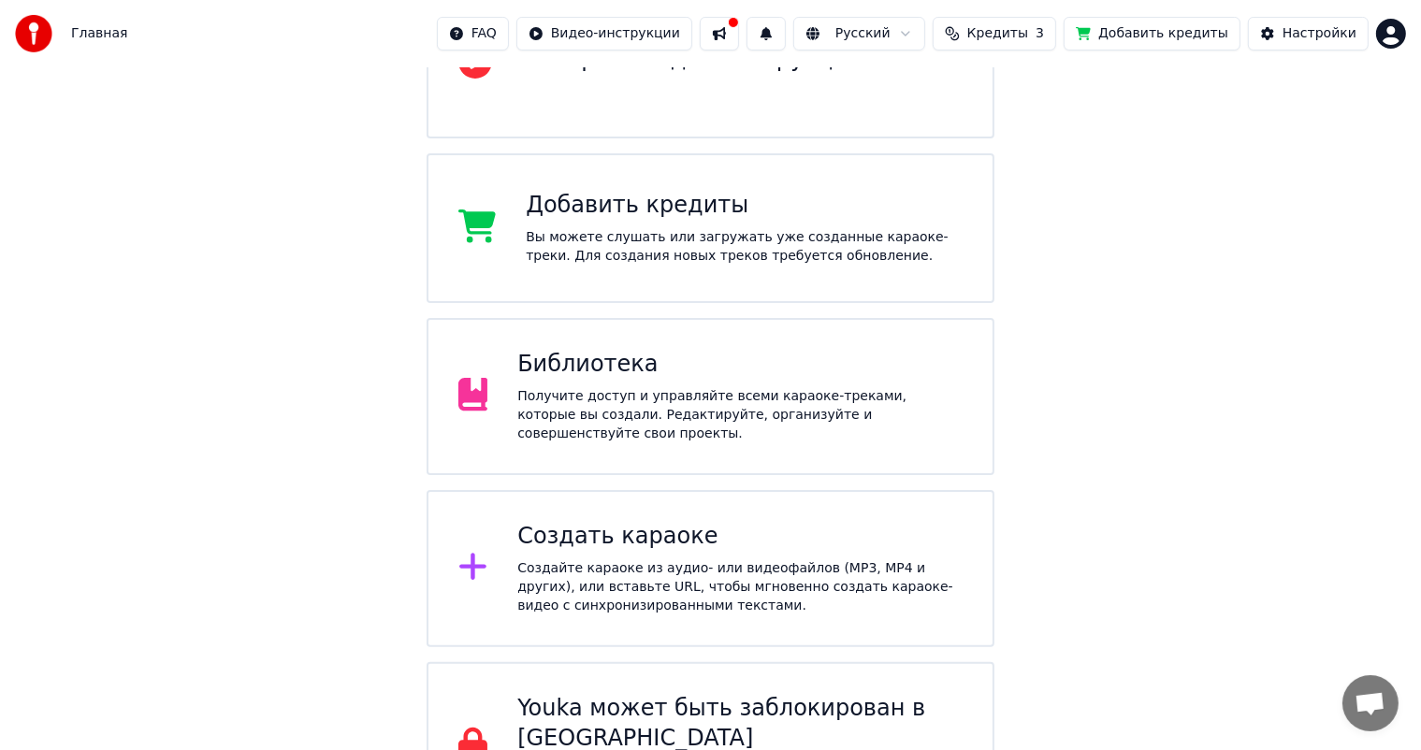
click at [607, 522] on div "Создать караоке" at bounding box center [739, 537] width 445 height 30
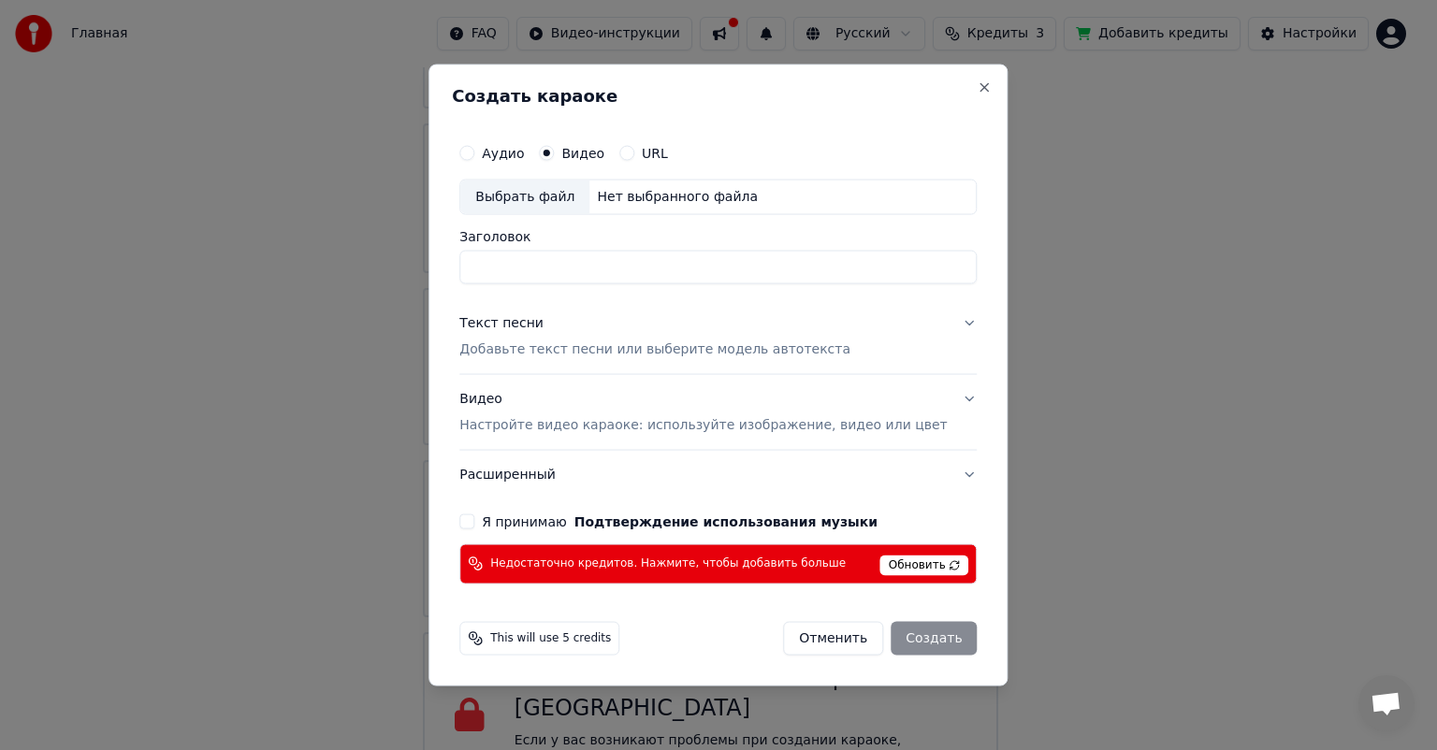
click at [586, 565] on span "Недостаточно кредитов. Нажмите, чтобы добавить больше" at bounding box center [668, 564] width 356 height 15
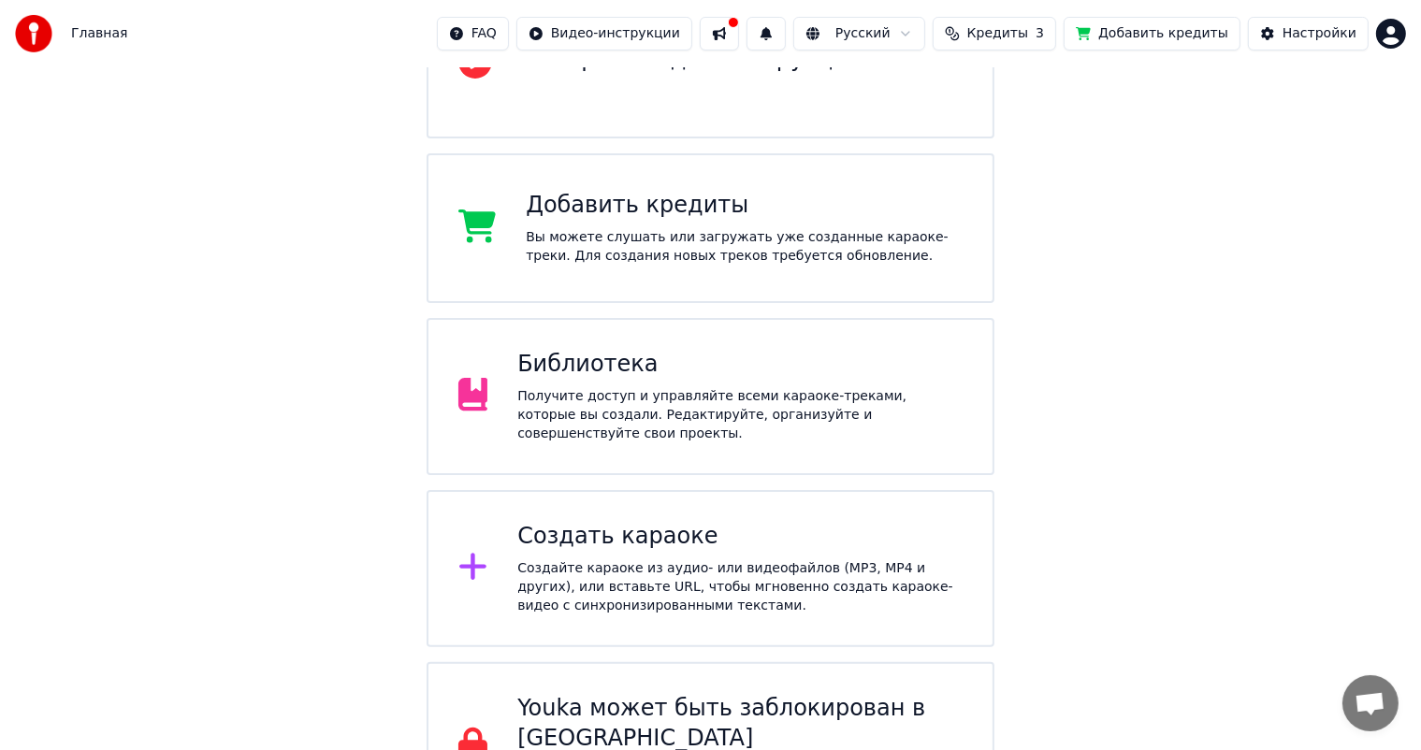
click at [84, 38] on span "Главная" at bounding box center [99, 33] width 56 height 19
click at [1044, 46] on button "Кредиты 3" at bounding box center [994, 34] width 123 height 34
click at [1018, 181] on button "Обновить" at bounding box center [1020, 174] width 113 height 34
click at [1160, 26] on button "Добавить кредиты" at bounding box center [1152, 34] width 177 height 34
click at [1291, 41] on div "Настройки" at bounding box center [1320, 33] width 74 height 19
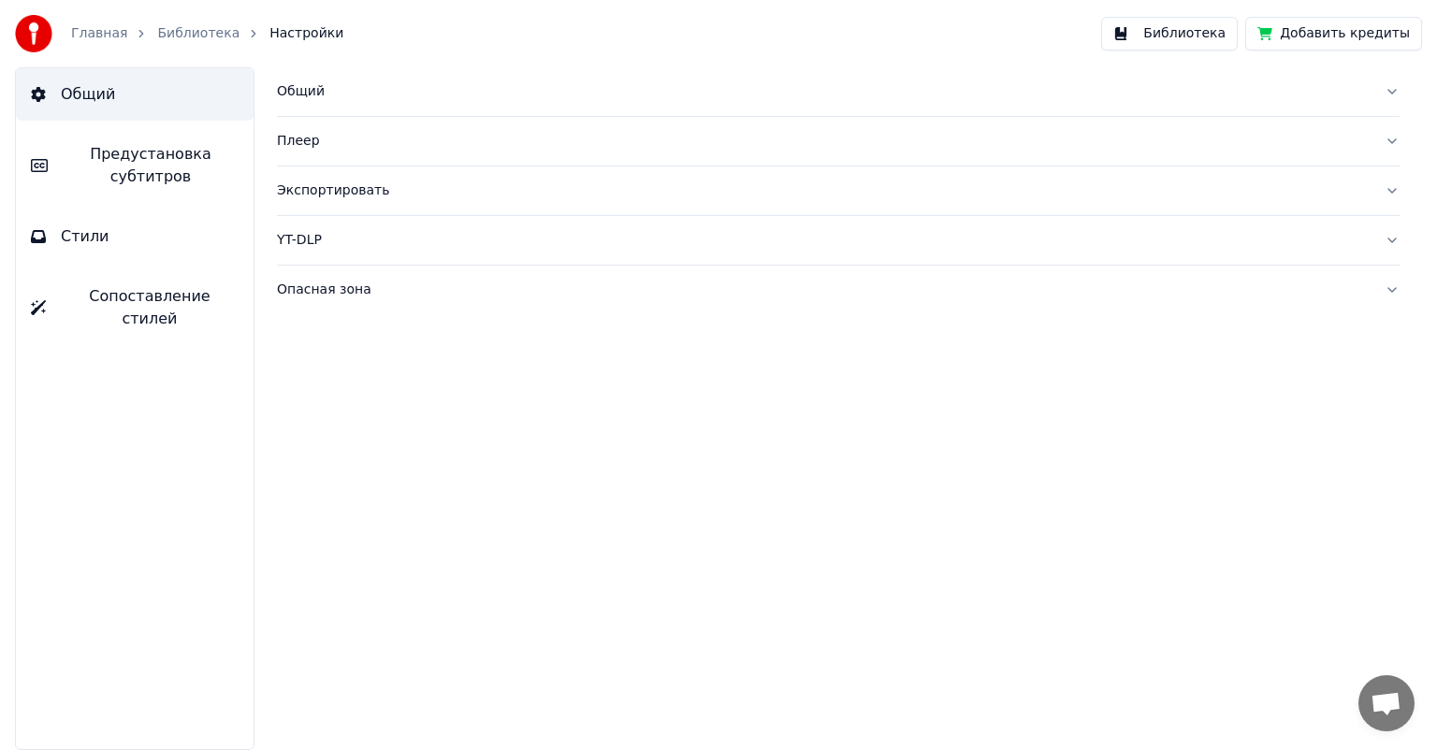
click at [105, 34] on link "Главная" at bounding box center [99, 33] width 56 height 19
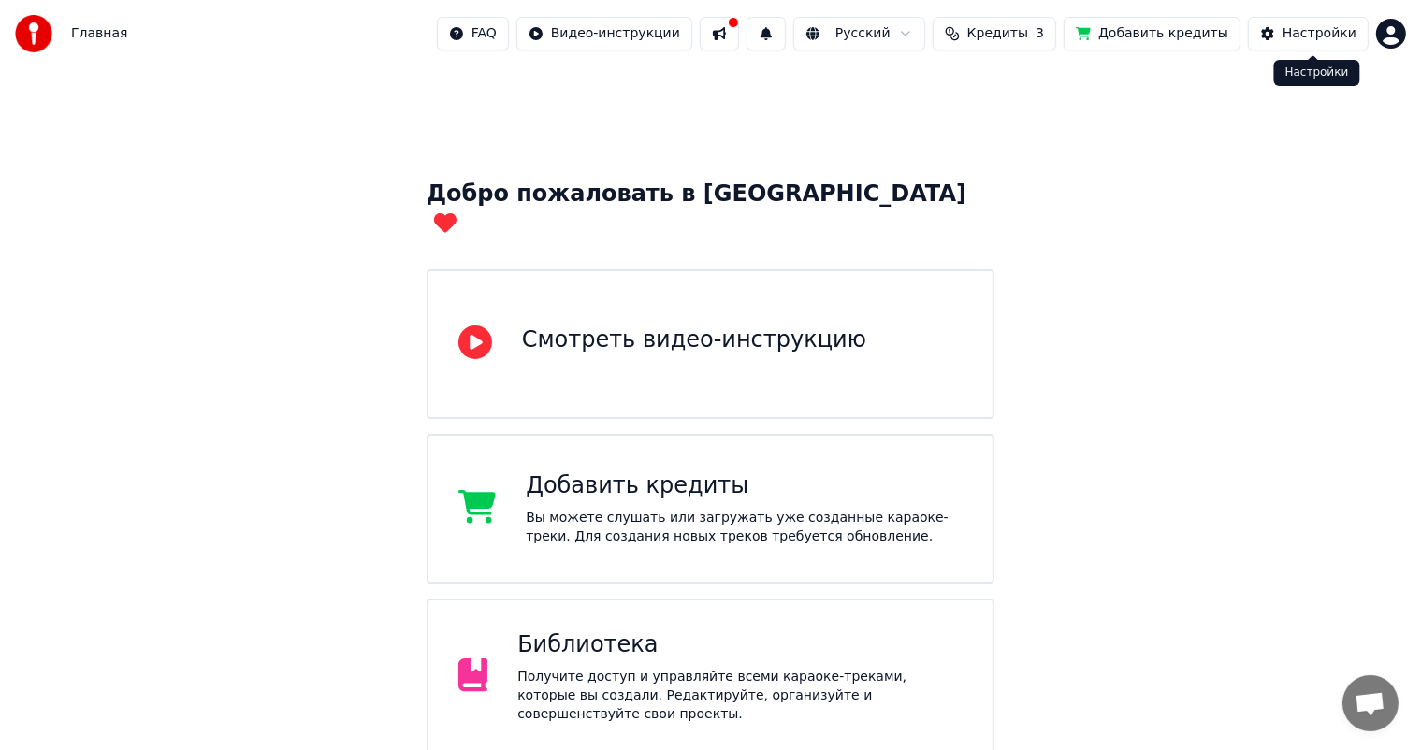
click at [1314, 46] on button "Настройки" at bounding box center [1308, 34] width 121 height 34
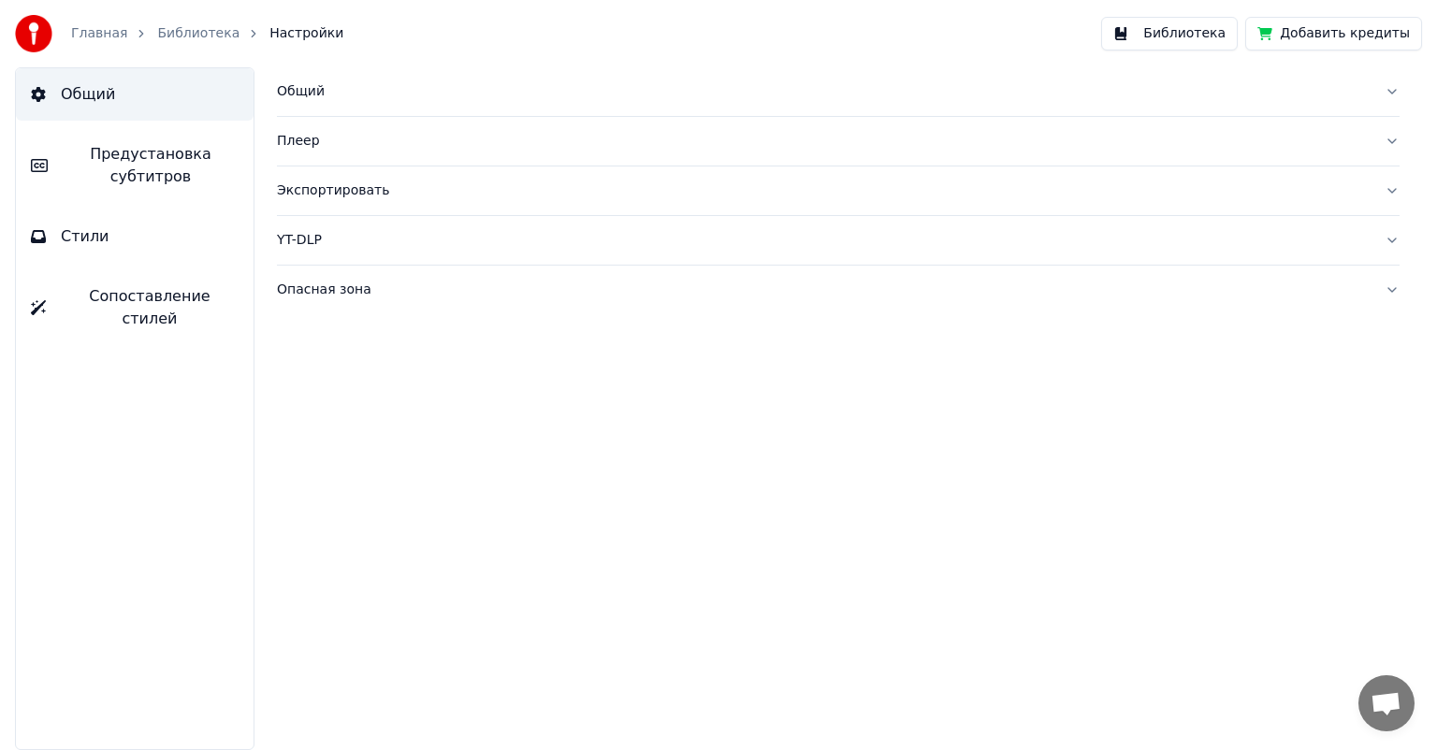
click at [191, 52] on div "Главная Библиотека Настройки Библиотека Добавить кредиты" at bounding box center [718, 33] width 1437 height 67
click at [193, 38] on link "Библиотека" at bounding box center [198, 33] width 82 height 19
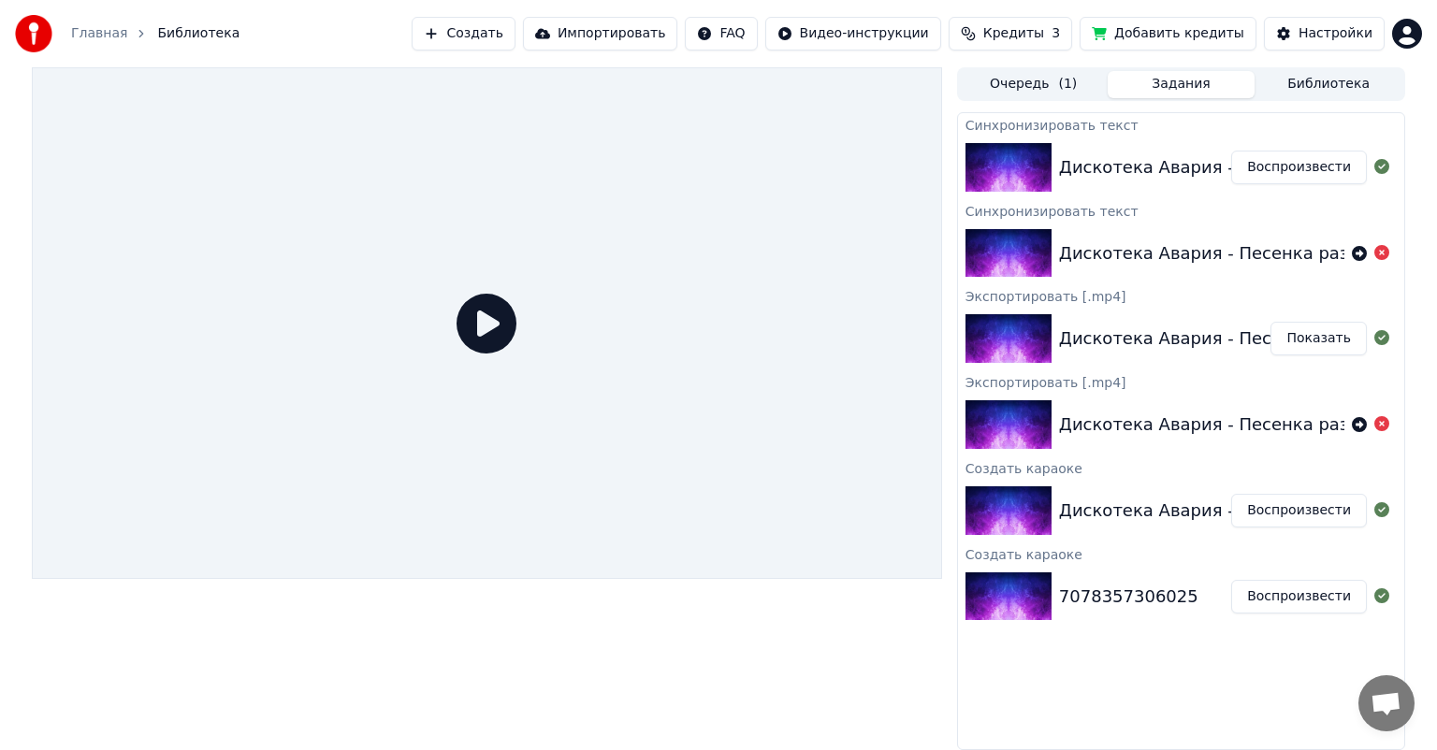
click at [1021, 82] on button "Очередь ( 1 )" at bounding box center [1034, 84] width 148 height 27
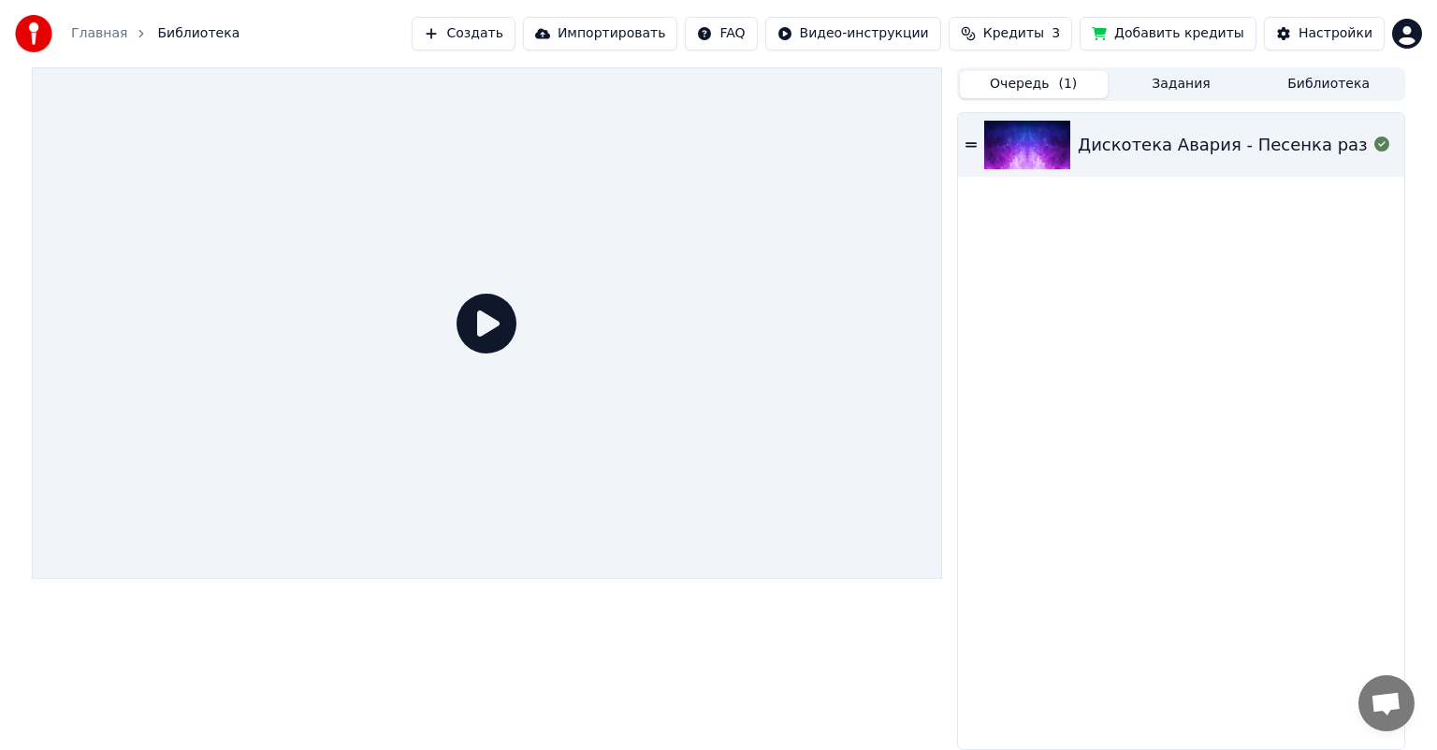
click at [1023, 150] on img at bounding box center [1027, 145] width 86 height 49
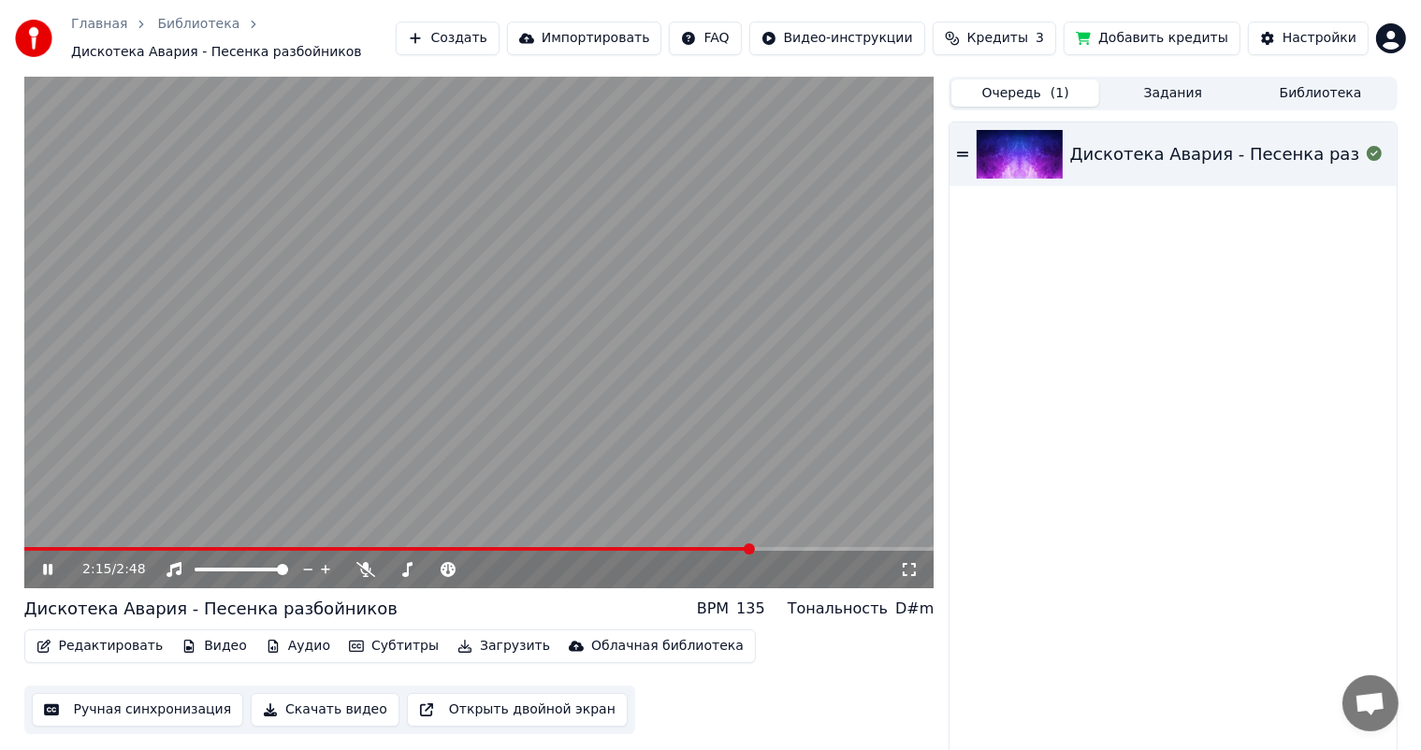
click at [755, 548] on span at bounding box center [749, 549] width 11 height 11
click at [959, 153] on icon at bounding box center [962, 154] width 11 height 13
drag, startPoint x: 45, startPoint y: 571, endPoint x: 316, endPoint y: 621, distance: 276.0
click at [50, 569] on icon at bounding box center [47, 569] width 9 height 11
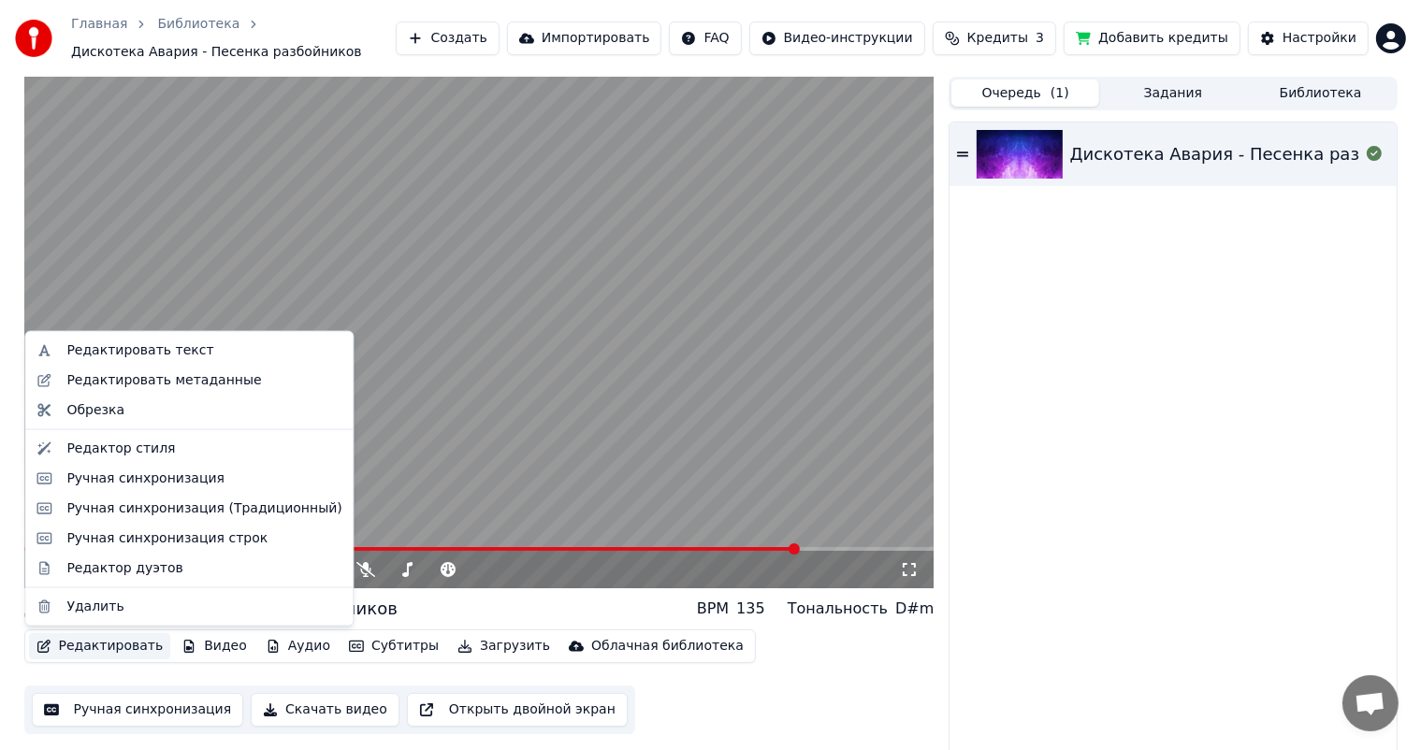
click at [138, 652] on button "Редактировать" at bounding box center [100, 646] width 142 height 26
click at [50, 647] on icon "button" at bounding box center [43, 646] width 15 height 13
click at [51, 647] on button "Редактировать" at bounding box center [100, 646] width 142 height 26
click at [101, 356] on div "Редактировать текст" at bounding box center [139, 350] width 147 height 19
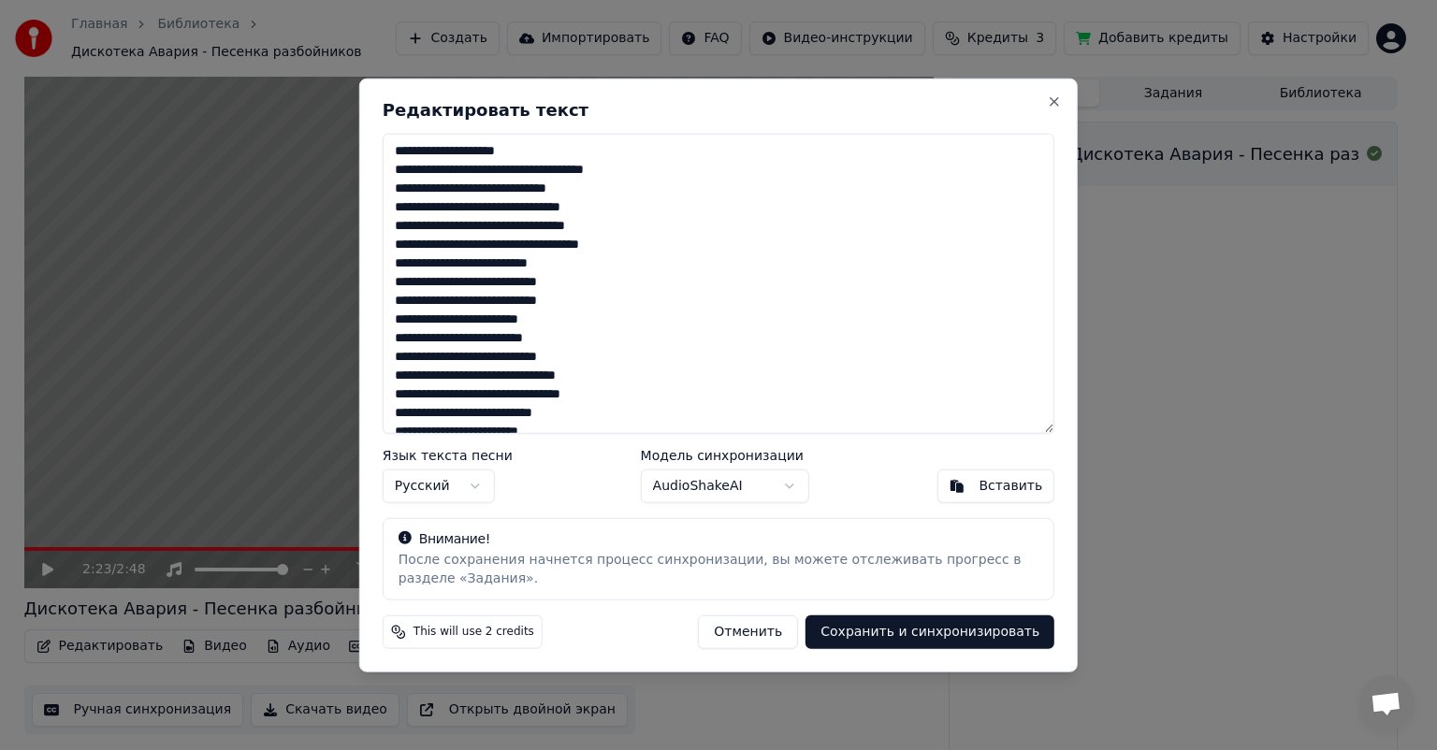
drag, startPoint x: 555, startPoint y: 431, endPoint x: 310, endPoint y: 105, distance: 408.3
click at [306, 108] on body "Главная Библиотека Дискотека Авария - Песенка разбойников Создать Импортировать…" at bounding box center [710, 375] width 1421 height 750
drag, startPoint x: 573, startPoint y: 419, endPoint x: 367, endPoint y: 106, distance: 374.9
click at [366, 105] on div "Редактировать текст Язык текста песни Русский Модель синхронизации AudioShakeAI…" at bounding box center [718, 376] width 718 height 594
paste textarea "**********"
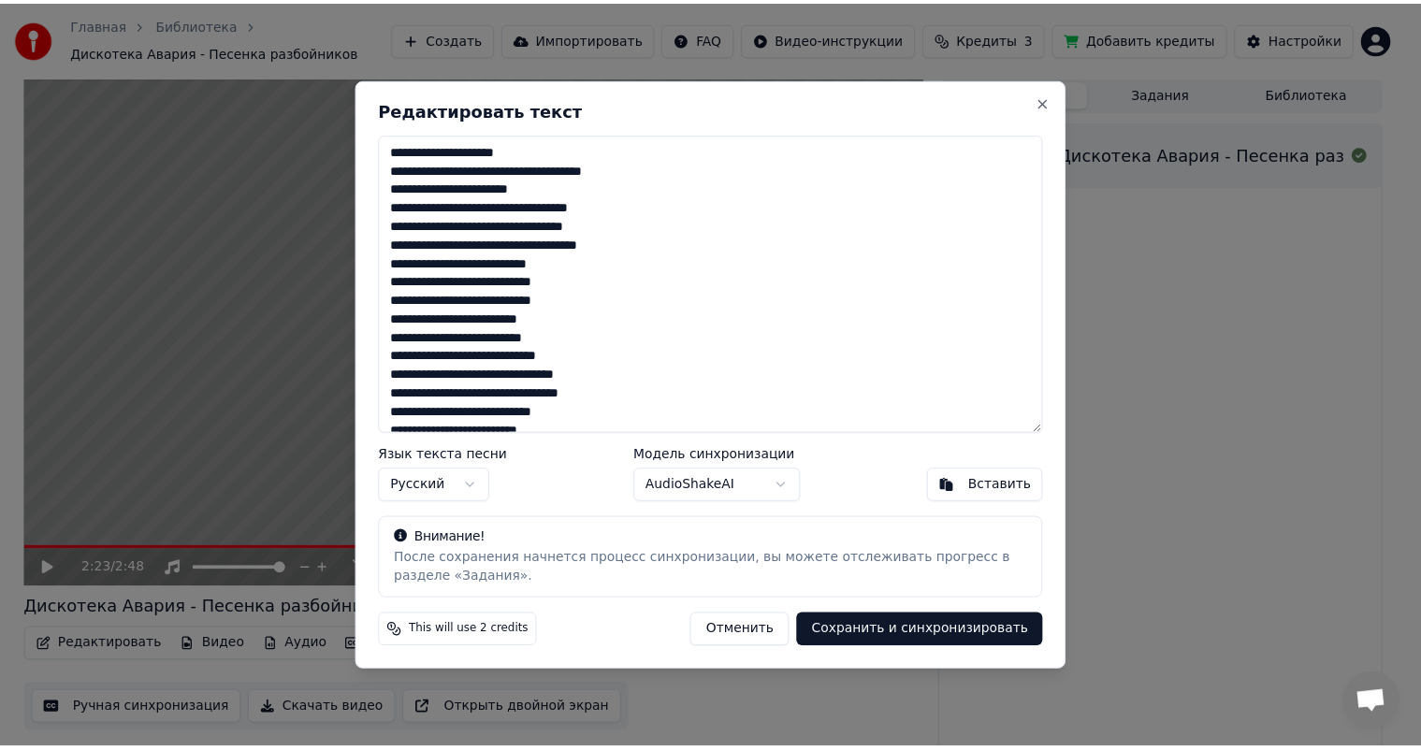
scroll to position [370, 0]
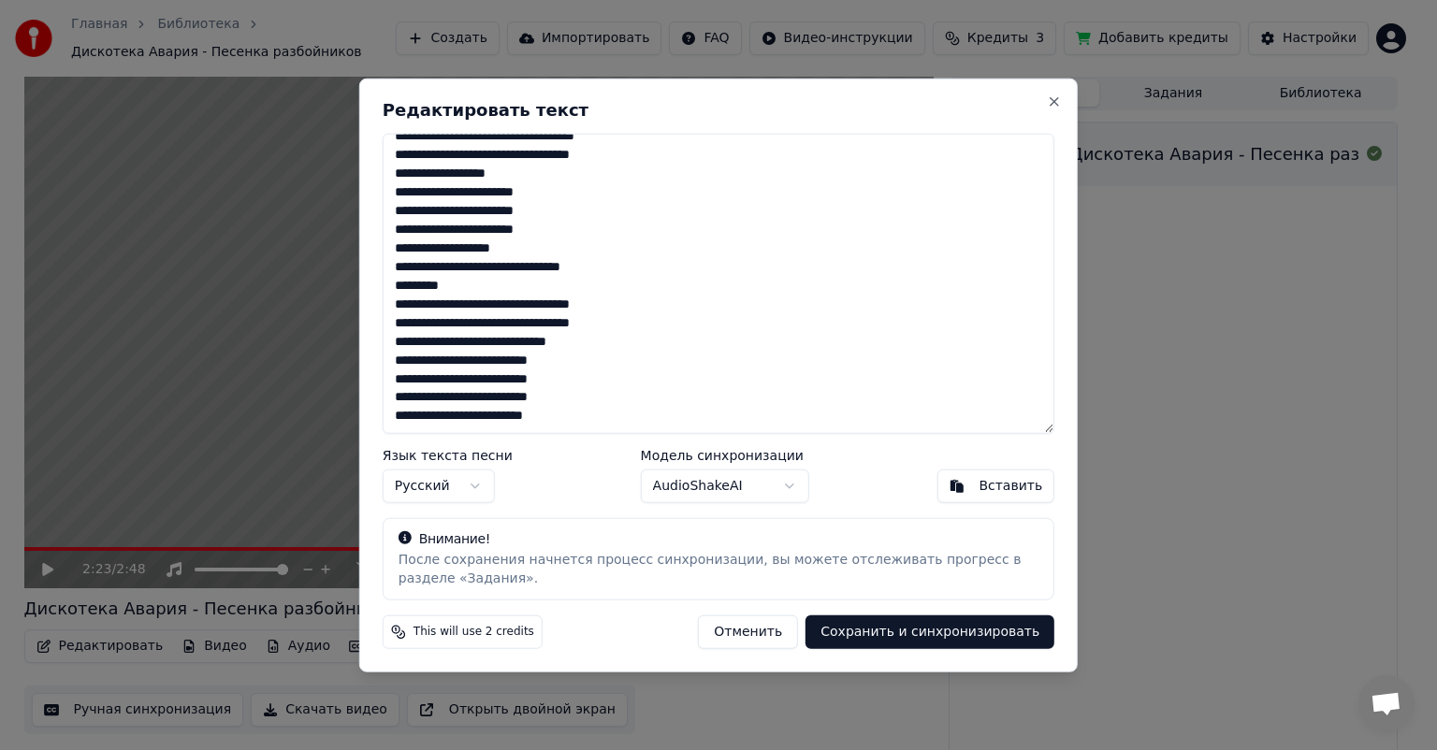
type textarea "**********"
click at [876, 649] on div "Редактировать текст Язык текста песни Русский Модель синхронизации AudioShakeAI…" at bounding box center [718, 376] width 718 height 594
click at [871, 641] on button "Сохранить и синхронизировать" at bounding box center [929, 632] width 249 height 34
